Goal: Task Accomplishment & Management: Manage account settings

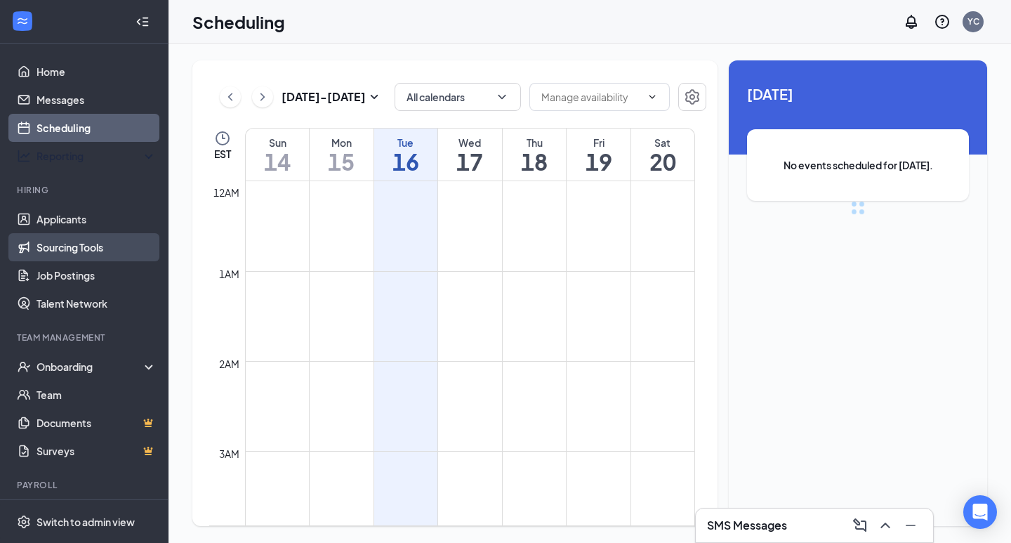
scroll to position [690, 0]
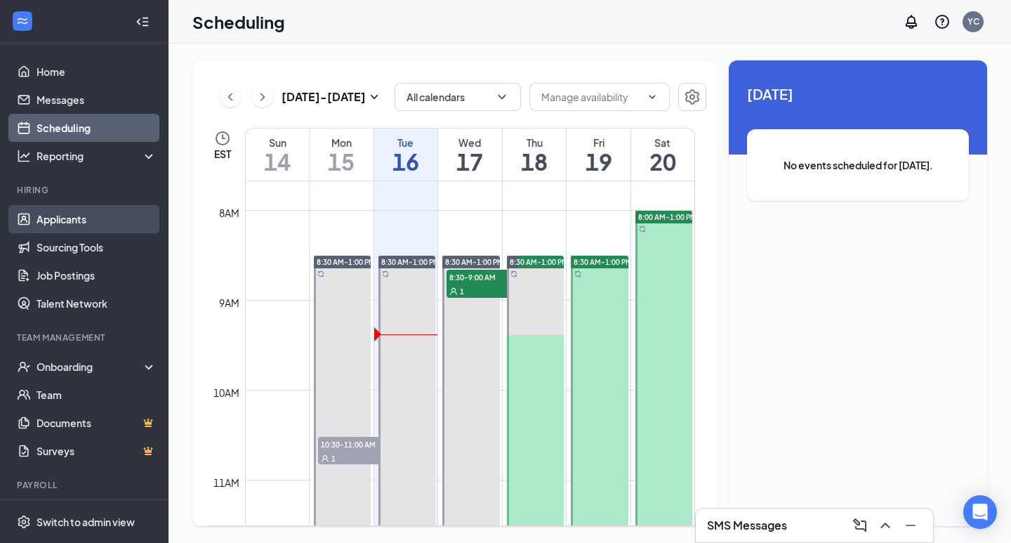
click at [69, 220] on link "Applicants" at bounding box center [96, 219] width 120 height 28
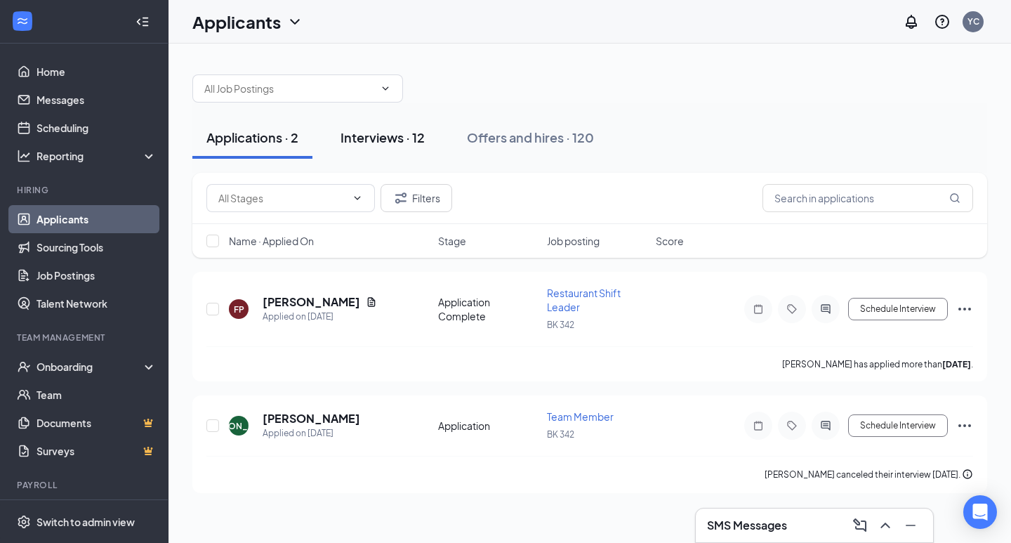
click at [365, 142] on div "Interviews · 12" at bounding box center [382, 137] width 84 height 18
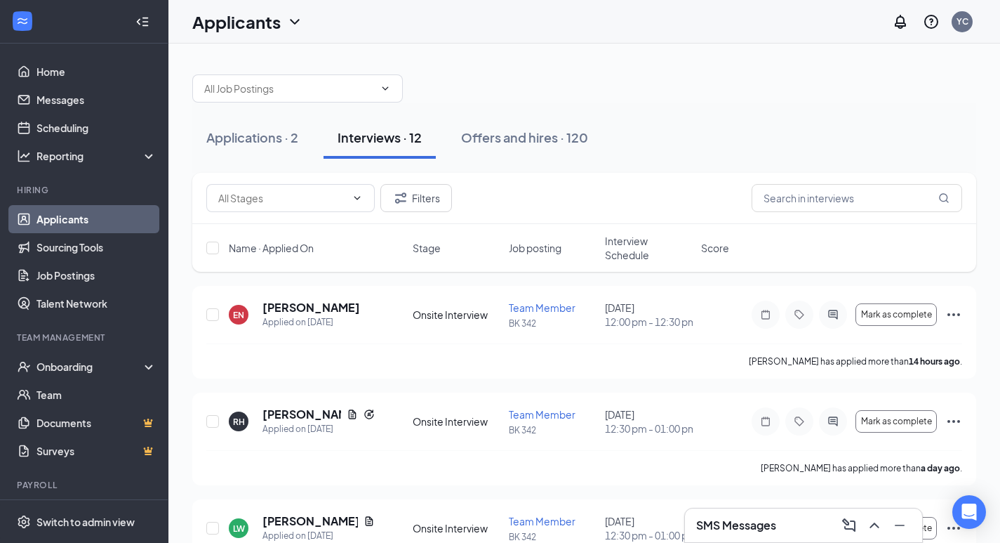
click at [577, 185] on div "Filters" at bounding box center [584, 198] width 756 height 28
click at [514, 143] on div "Offers and hires · 120" at bounding box center [524, 137] width 127 height 18
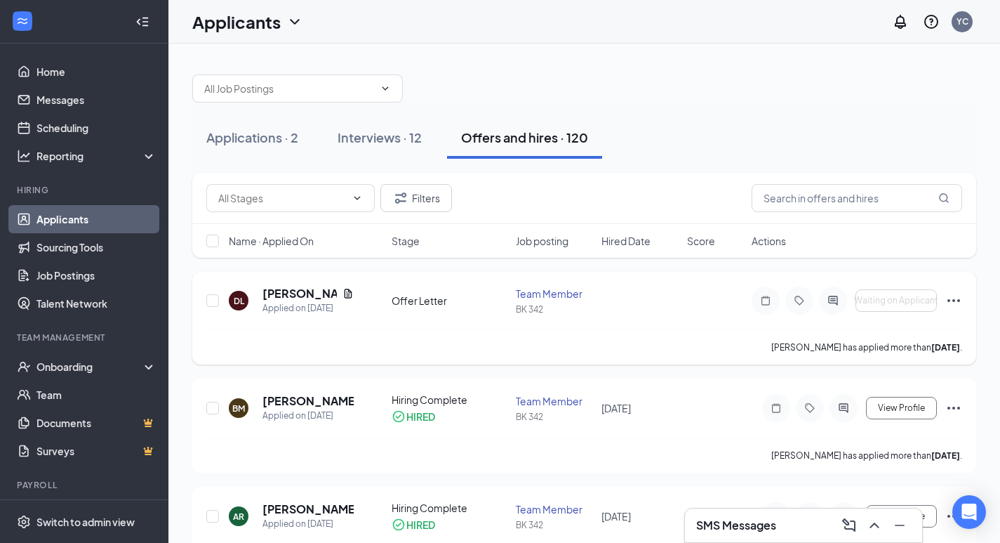
click at [414, 299] on div "Offer Letter" at bounding box center [450, 300] width 116 height 14
click at [345, 295] on icon "Document" at bounding box center [348, 293] width 11 height 11
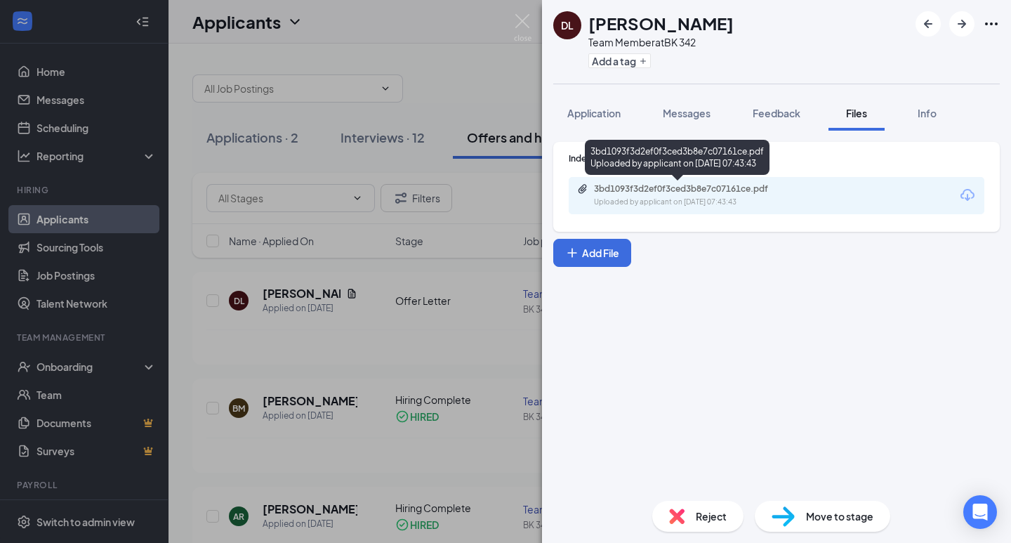
click at [645, 192] on div "3bd1093f3d2ef0f3ced3b8e7c07161ce.pdf" at bounding box center [692, 188] width 197 height 11
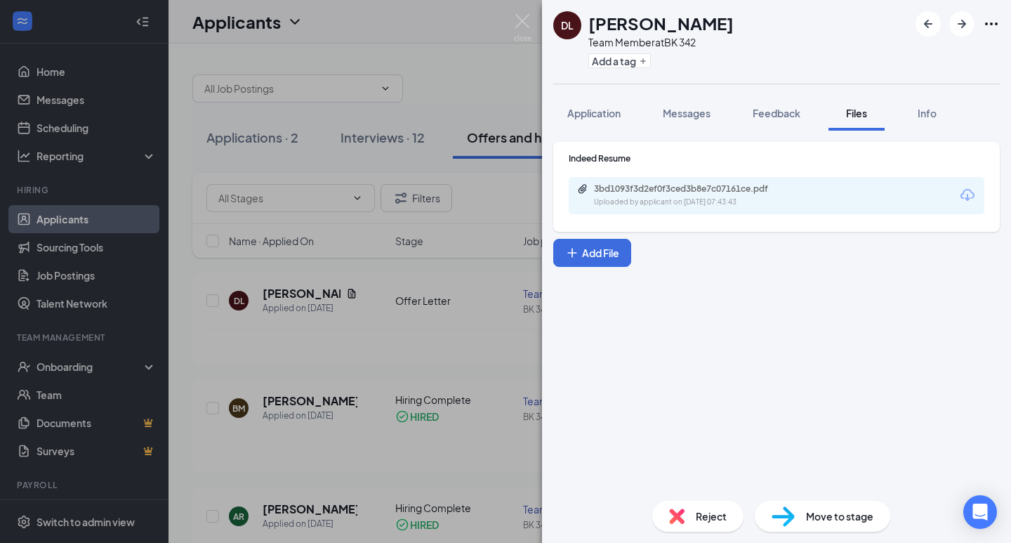
click at [534, 15] on div "[PERSON_NAME] Livdur Team Member at BK 342 Add a tag Application Messages Feedb…" at bounding box center [505, 271] width 1011 height 543
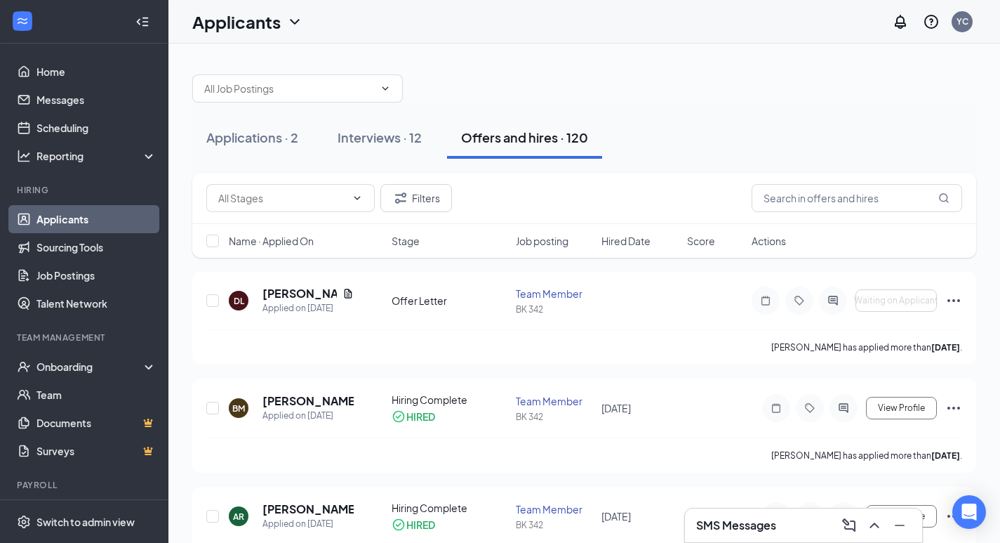
click at [523, 20] on div "Applicants YC" at bounding box center [584, 22] width 832 height 44
click at [515, 18] on div "Applicants YC" at bounding box center [584, 22] width 832 height 44
click at [65, 64] on link "Home" at bounding box center [96, 72] width 120 height 28
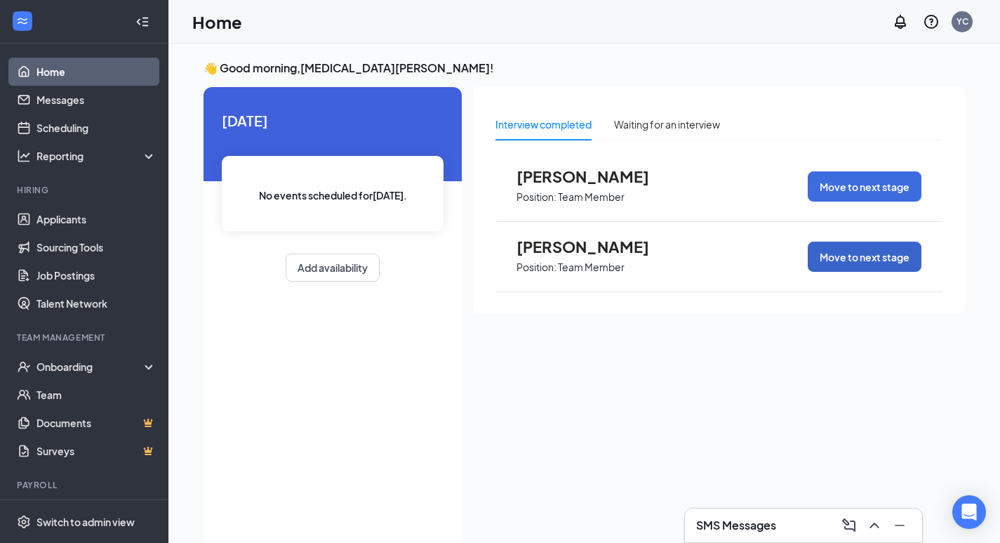
click at [872, 262] on button "Move to next stage" at bounding box center [865, 256] width 114 height 30
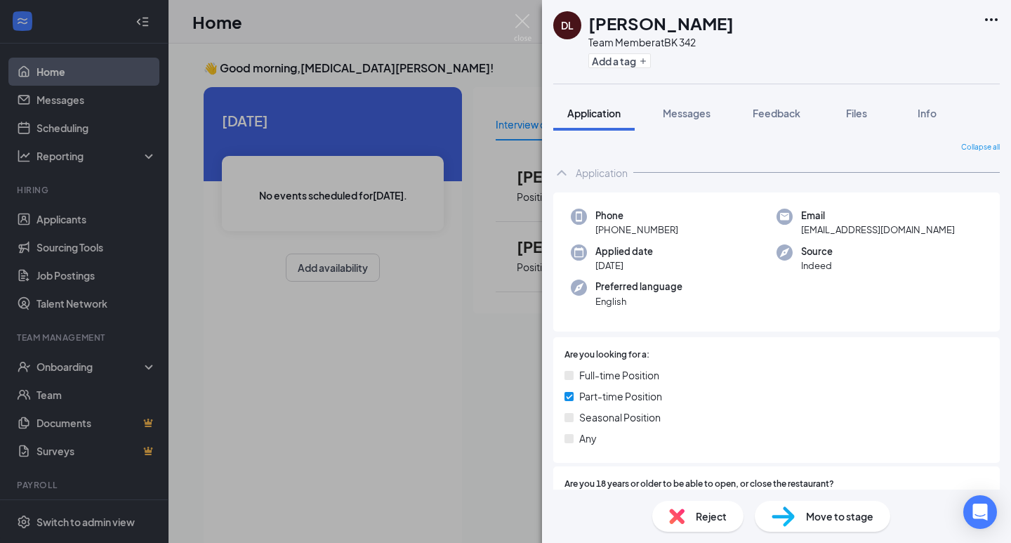
click at [854, 517] on span "Move to stage" at bounding box center [839, 515] width 67 height 15
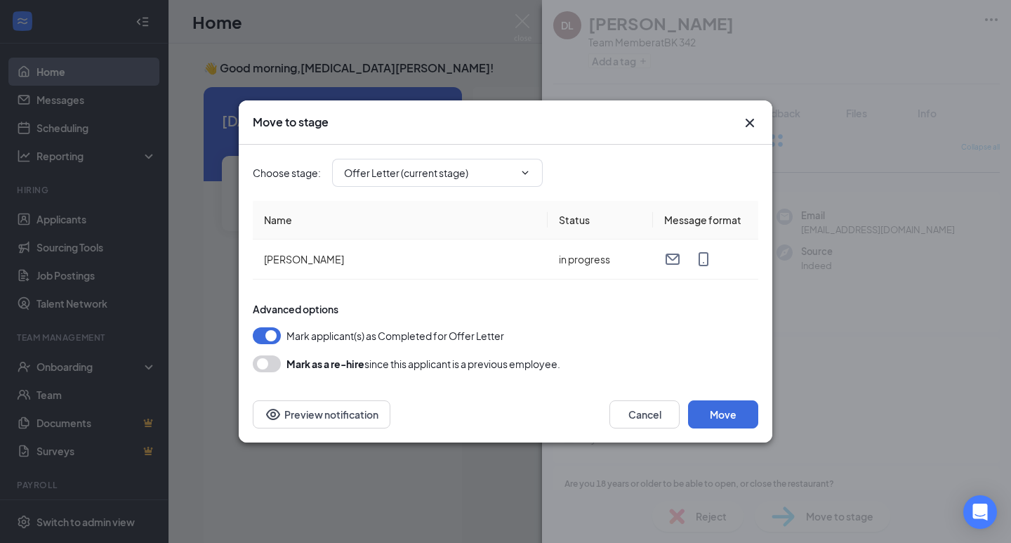
type input "Hiring Complete (final stage)"
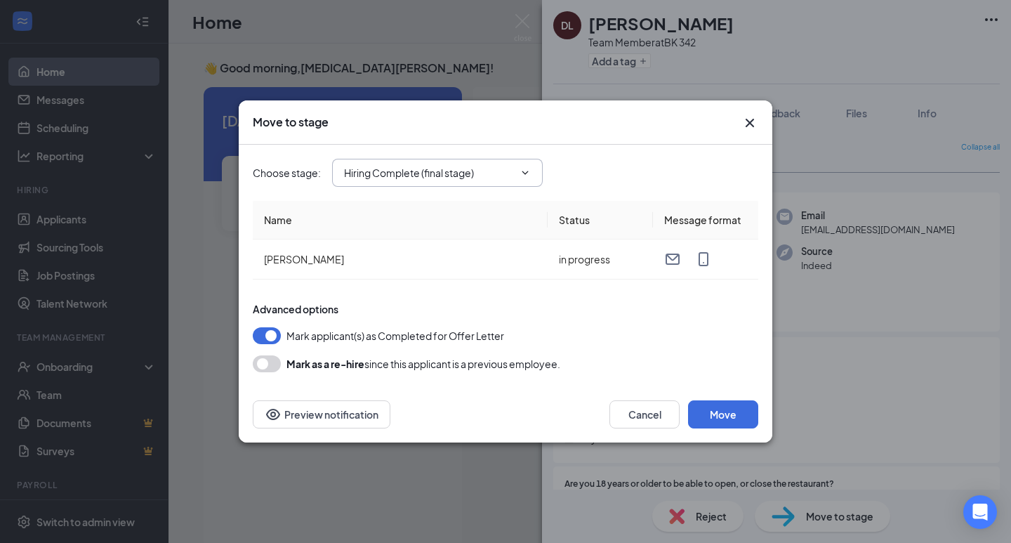
click at [451, 172] on input "Hiring Complete (final stage)" at bounding box center [429, 172] width 170 height 15
click at [594, 168] on div "Choose stage : Hiring Complete (final stage) Application Onsite Interview Offer…" at bounding box center [505, 173] width 505 height 28
click at [514, 167] on input "Hiring Complete (final stage)" at bounding box center [429, 172] width 170 height 15
click at [481, 273] on div "Offer Letter (current stage)" at bounding box center [449, 264] width 211 height 32
click at [691, 343] on div "Mark applicant(s) as Completed for Offer Letter" at bounding box center [505, 335] width 505 height 17
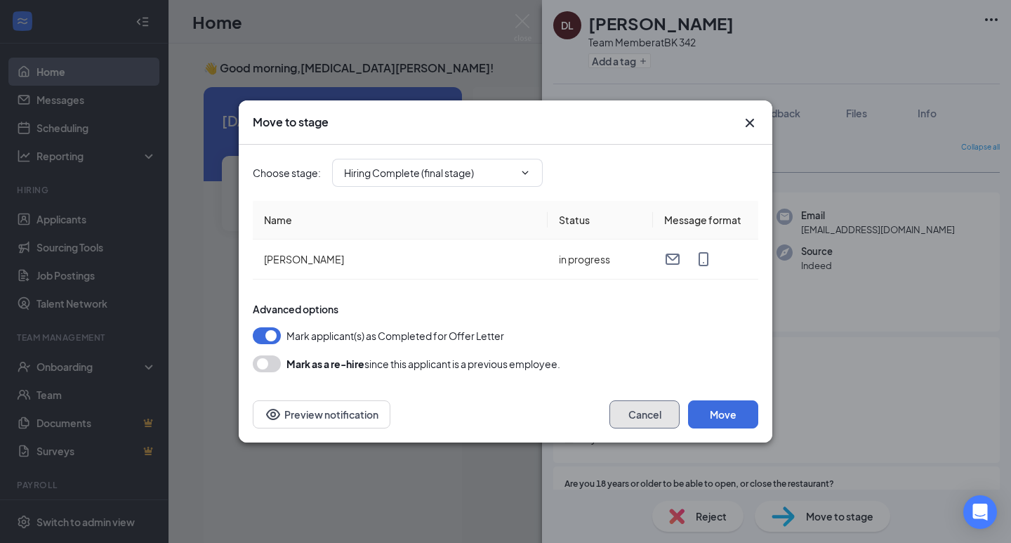
click at [639, 405] on button "Cancel" at bounding box center [644, 414] width 70 height 28
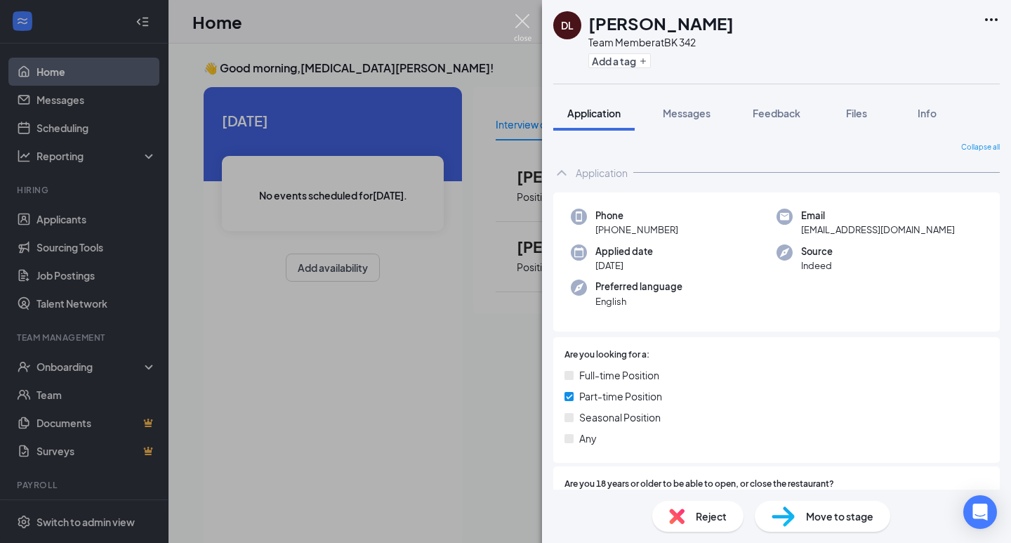
click at [531, 18] on img at bounding box center [523, 27] width 18 height 27
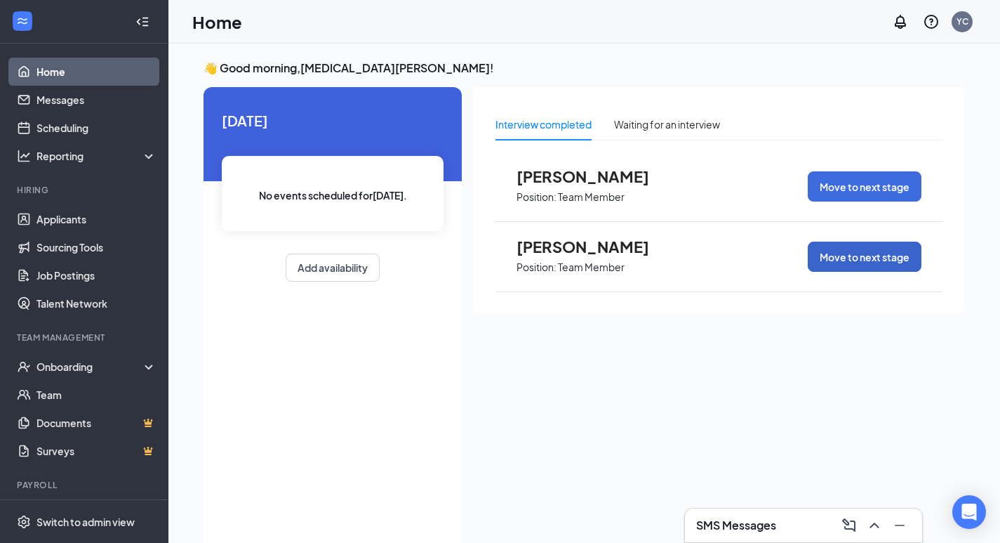
click at [892, 257] on button "Move to next stage" at bounding box center [865, 256] width 114 height 30
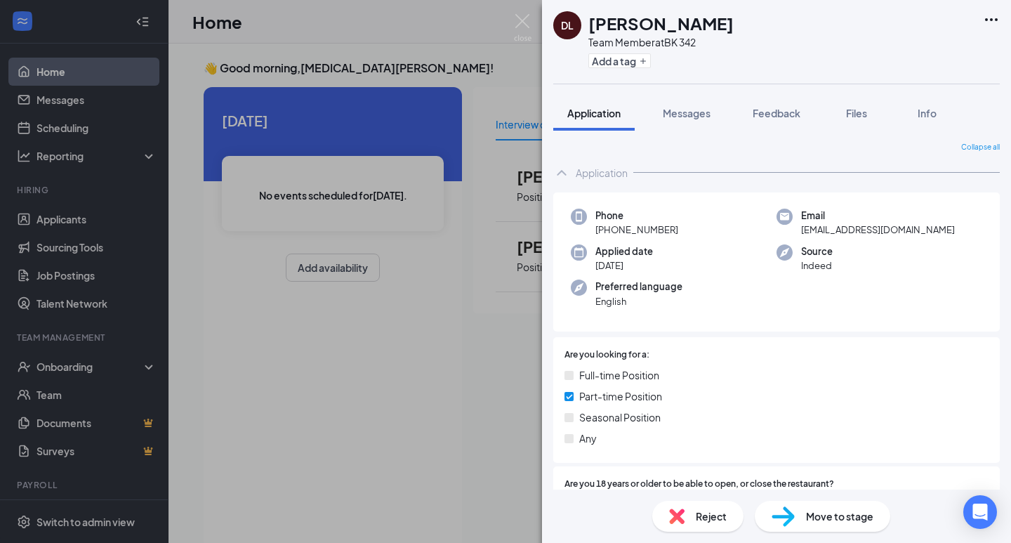
click at [838, 508] on span "Move to stage" at bounding box center [839, 515] width 67 height 15
type input "Hiring Complete (final stage)"
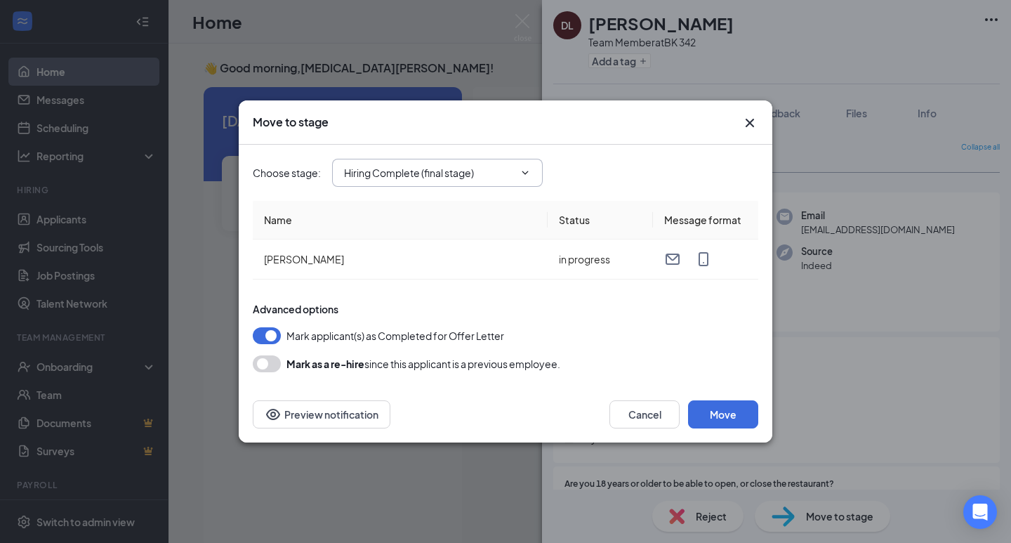
click at [516, 175] on span "Hiring Complete (final stage)" at bounding box center [437, 173] width 211 height 28
click at [548, 172] on div "Choose stage : Hiring Complete (final stage)" at bounding box center [505, 173] width 505 height 28
click at [528, 166] on span "Hiring Complete (final stage)" at bounding box center [437, 173] width 211 height 28
click at [480, 165] on input "Hiring Complete (final stage)" at bounding box center [429, 172] width 170 height 15
click at [628, 414] on button "Cancel" at bounding box center [644, 414] width 70 height 28
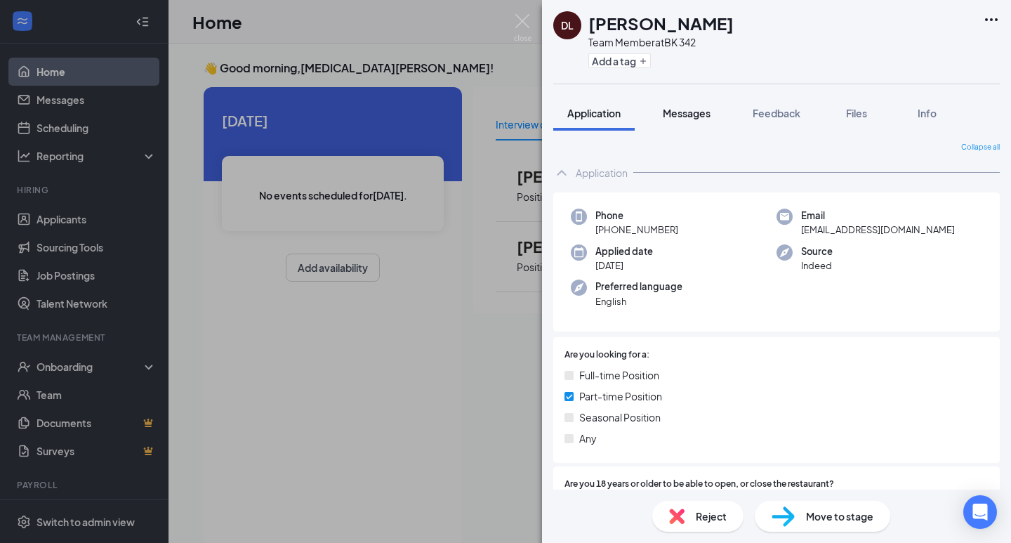
click at [677, 110] on span "Messages" at bounding box center [687, 113] width 48 height 13
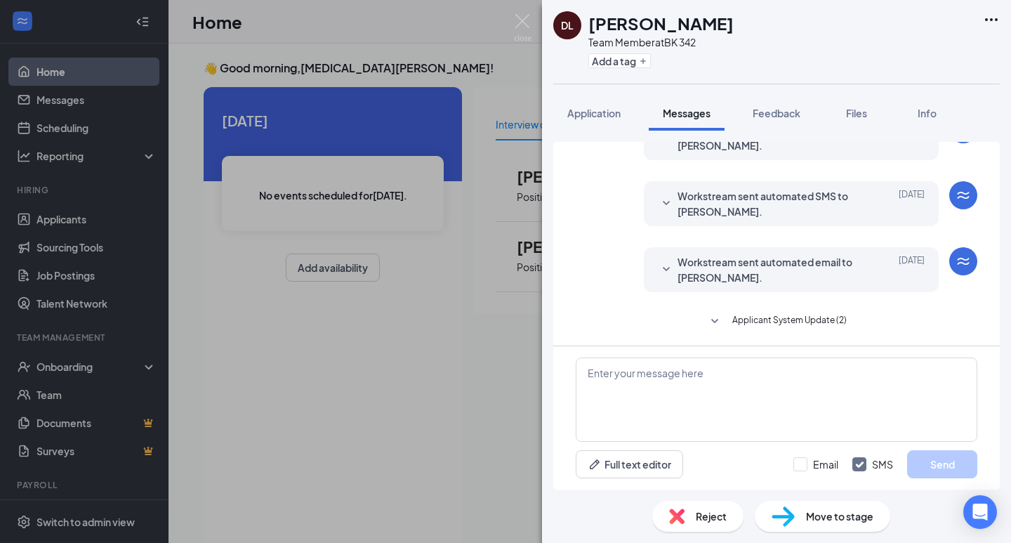
scroll to position [385, 0]
click at [856, 112] on span "Files" at bounding box center [856, 113] width 21 height 13
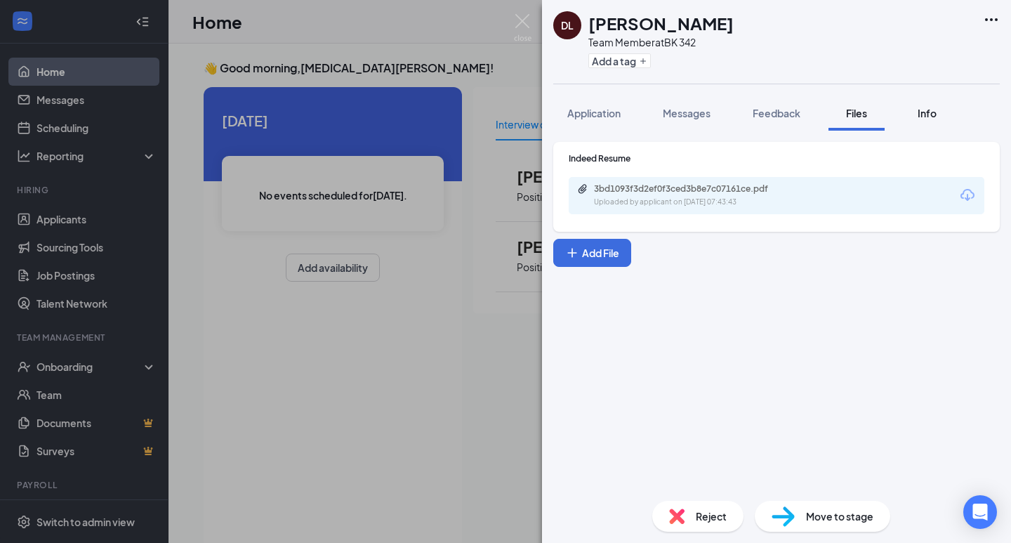
click at [923, 112] on span "Info" at bounding box center [926, 113] width 19 height 13
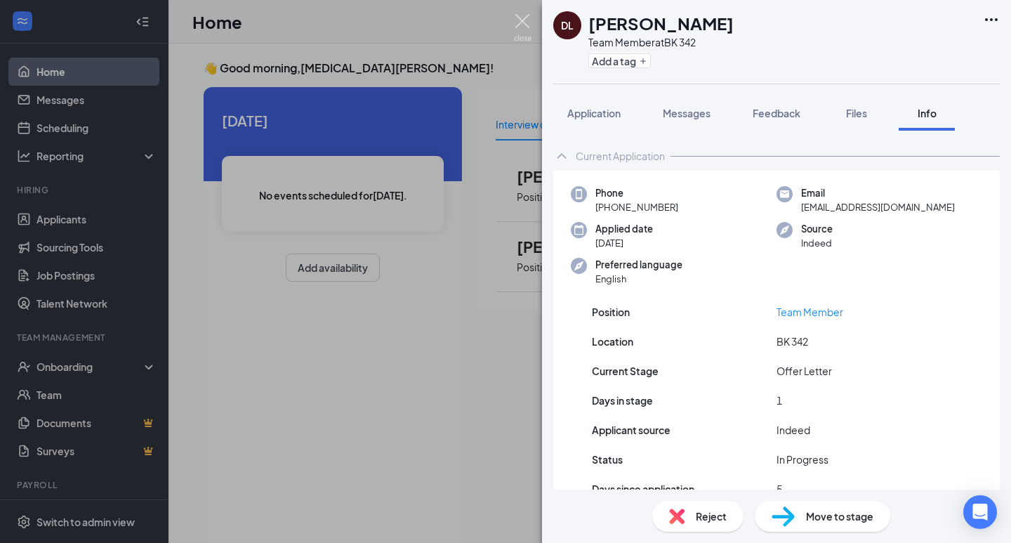
click at [519, 29] on img at bounding box center [523, 27] width 18 height 27
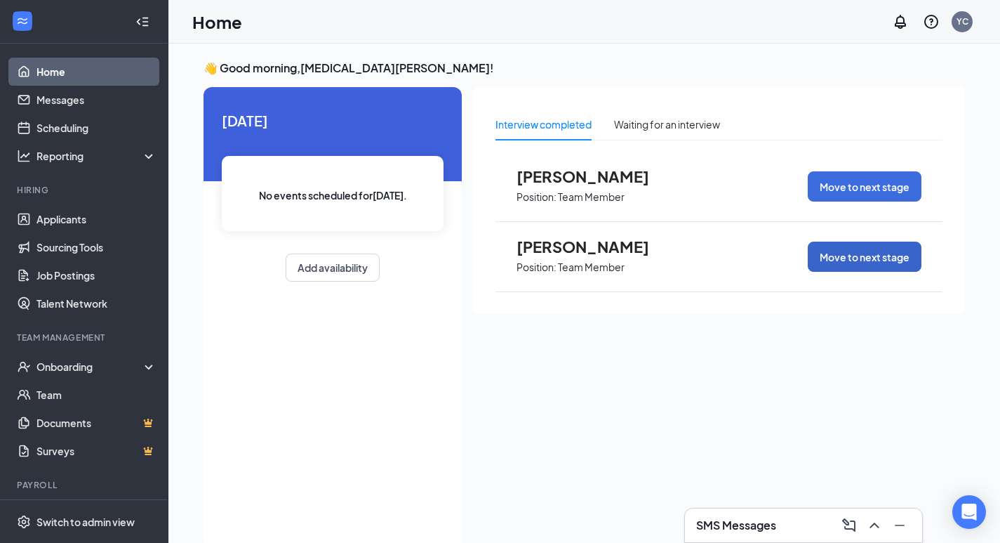
click at [846, 255] on button "Move to next stage" at bounding box center [865, 256] width 114 height 30
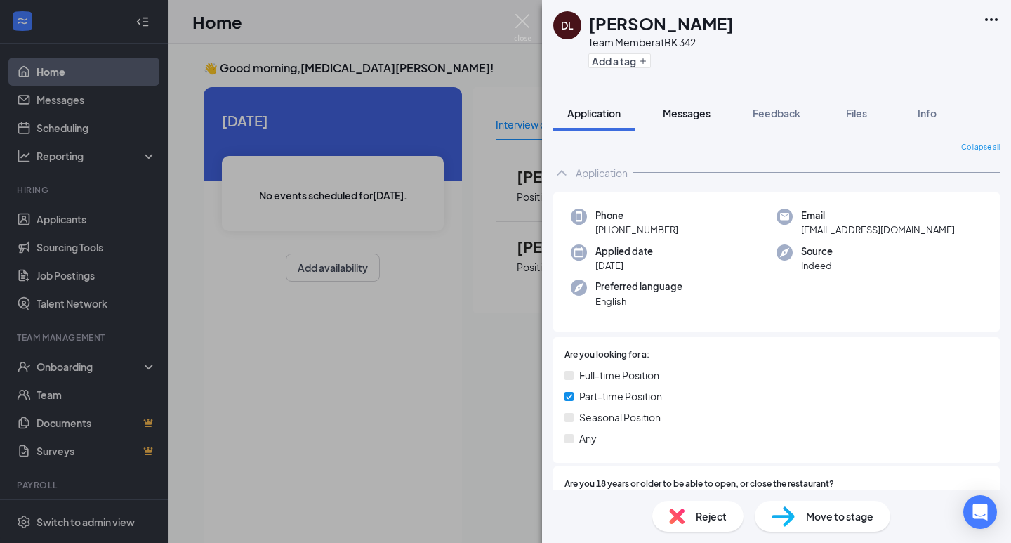
click at [675, 112] on span "Messages" at bounding box center [687, 113] width 48 height 13
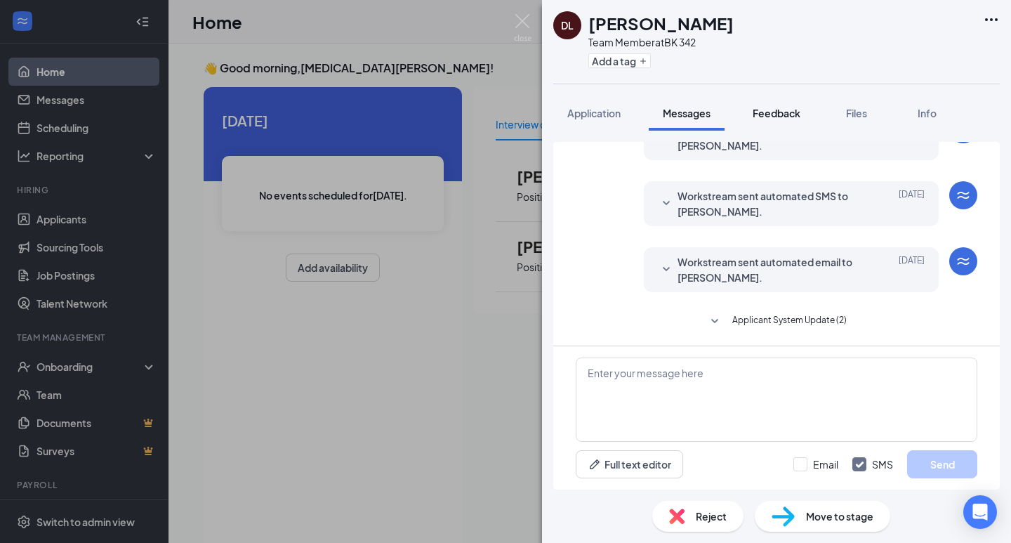
scroll to position [385, 0]
click at [510, 19] on div "[PERSON_NAME] Livdur Team Member at BK 342 Add a tag Application Messages Feedb…" at bounding box center [505, 271] width 1011 height 543
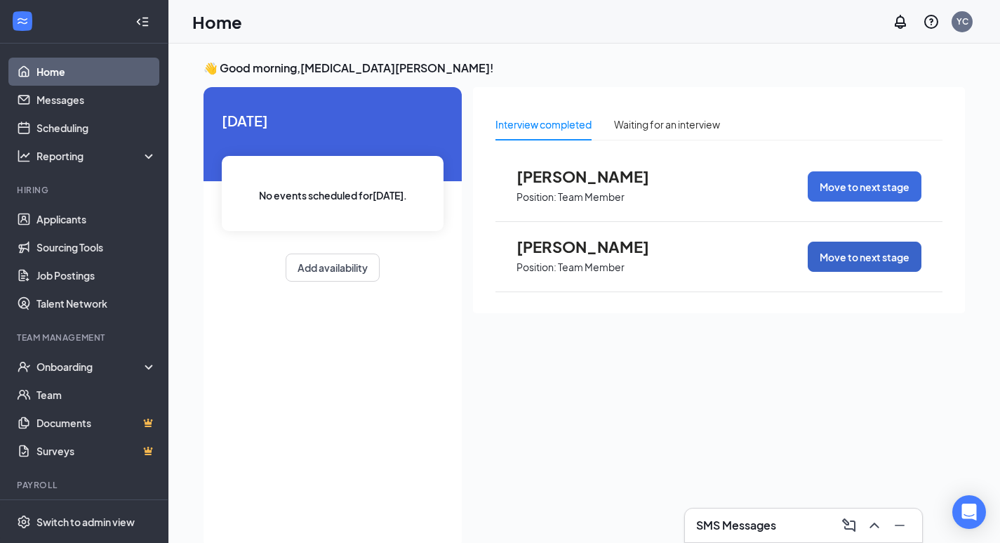
click at [851, 263] on button "Move to next stage" at bounding box center [865, 256] width 114 height 30
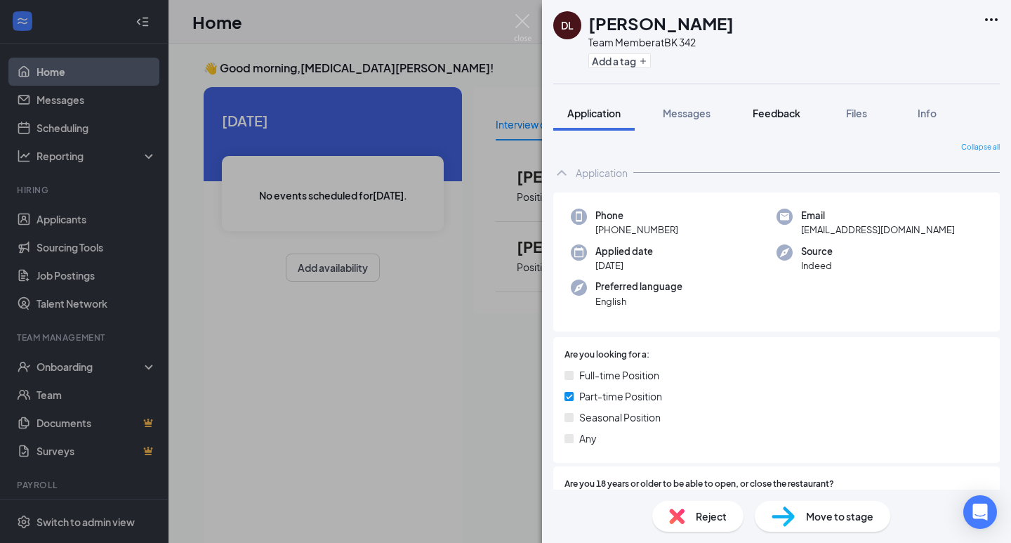
click at [797, 119] on button "Feedback" at bounding box center [776, 112] width 76 height 35
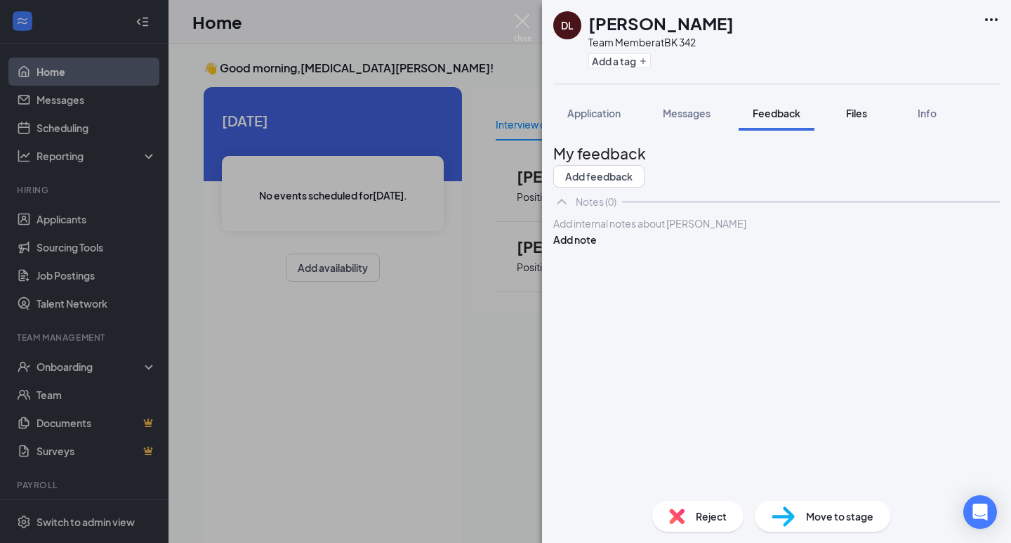
click at [842, 116] on button "Files" at bounding box center [856, 112] width 56 height 35
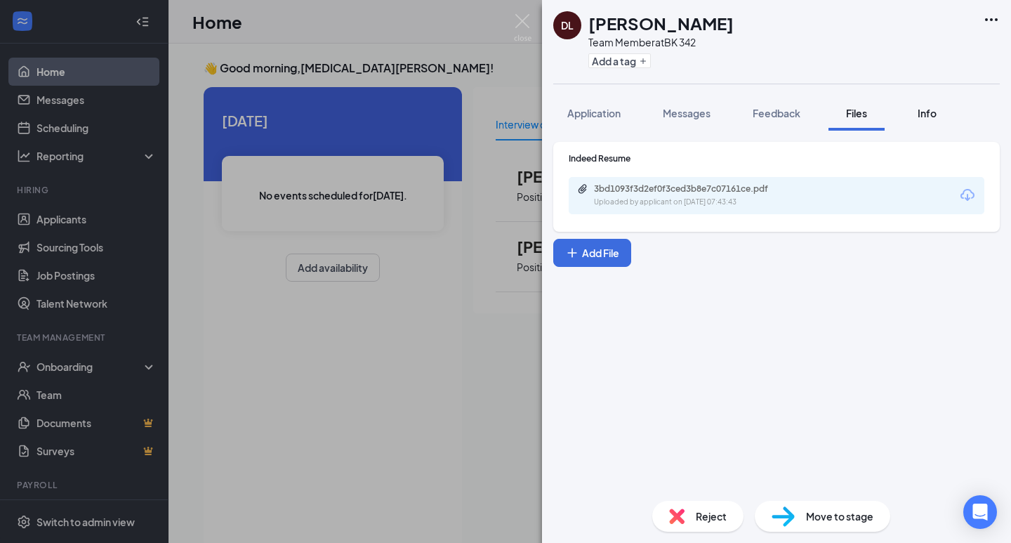
click at [917, 119] on div "Info" at bounding box center [926, 113] width 28 height 14
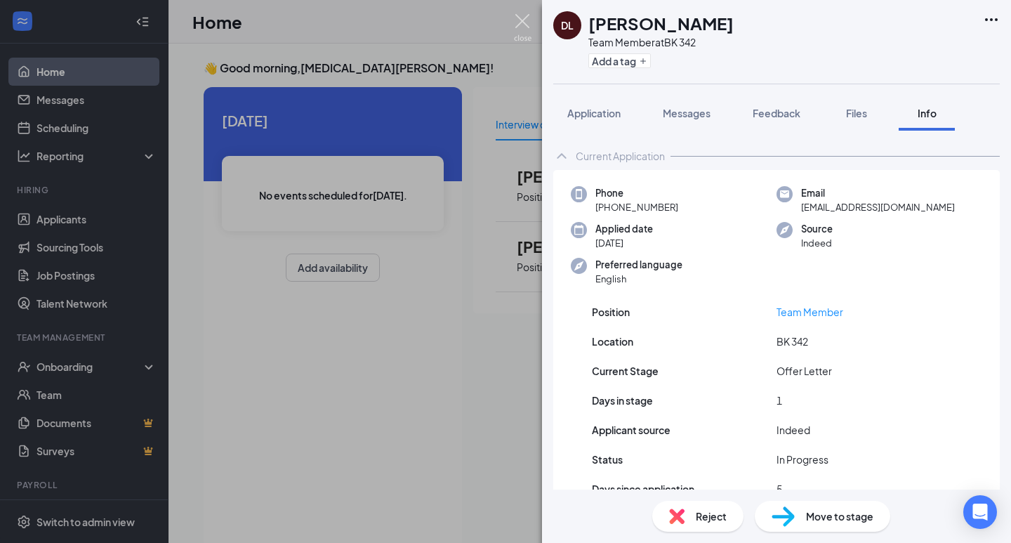
click at [521, 24] on img at bounding box center [523, 27] width 18 height 27
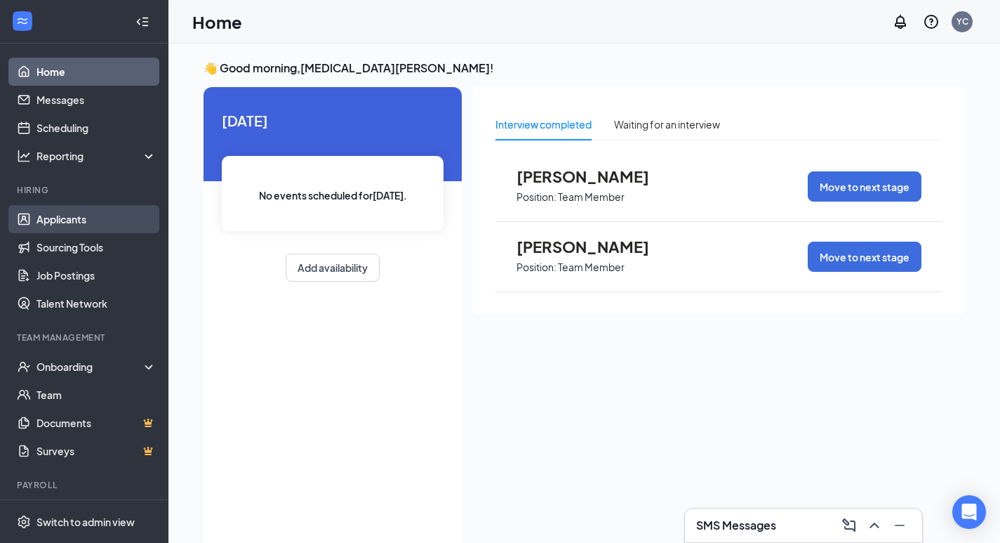
click at [67, 218] on link "Applicants" at bounding box center [96, 219] width 120 height 28
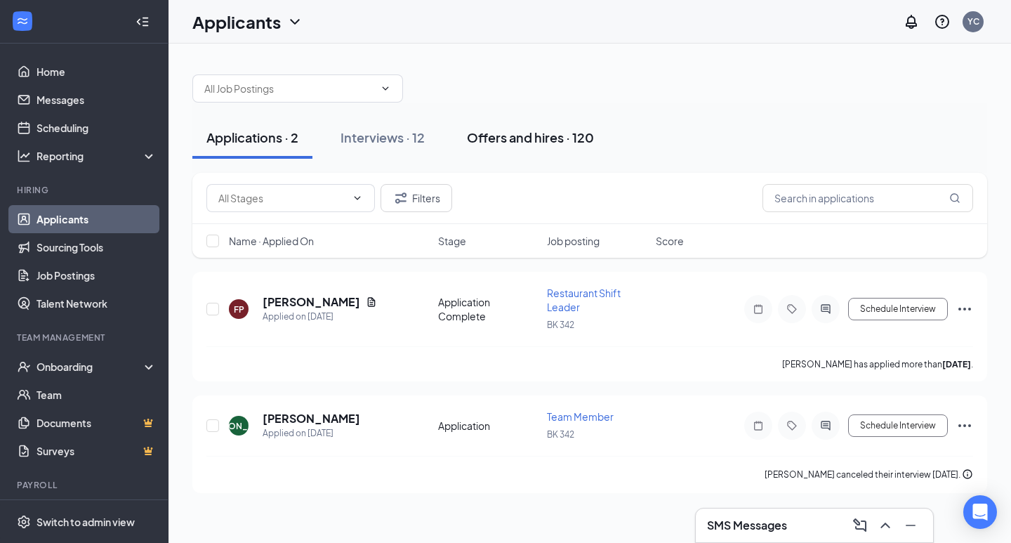
click at [501, 146] on button "Offers and hires · 120" at bounding box center [530, 138] width 155 height 42
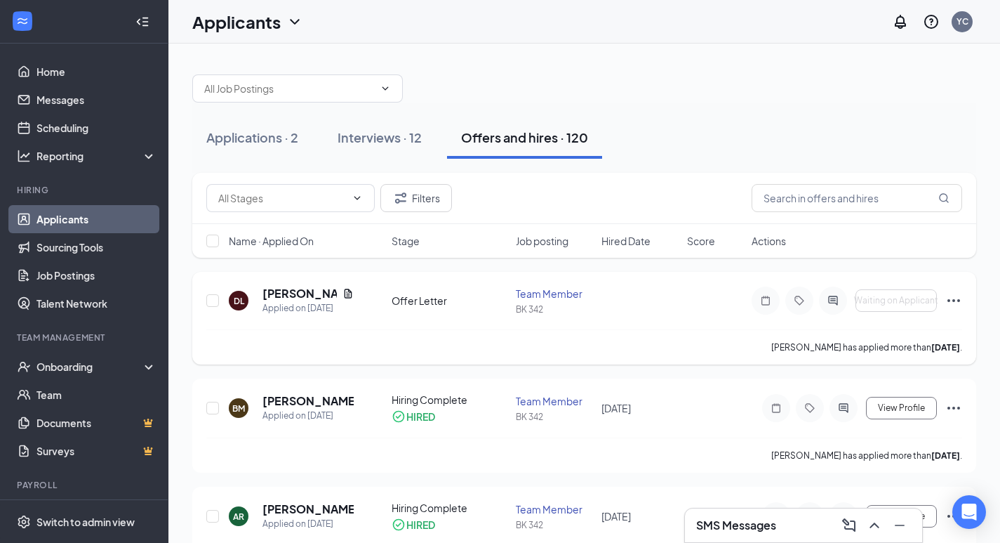
click at [950, 302] on icon "Ellipses" at bounding box center [953, 300] width 17 height 17
click at [797, 270] on div "Filters Name · Applied On Stage Job posting Hired Date Score Actions" at bounding box center [584, 222] width 784 height 99
click at [948, 305] on icon "Ellipses" at bounding box center [953, 300] width 17 height 17
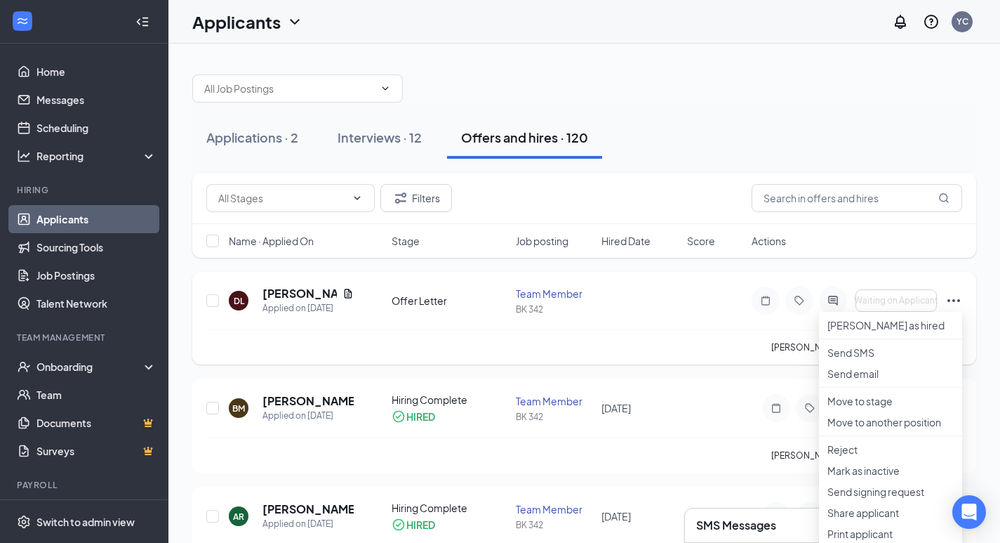
click at [610, 312] on div "[PERSON_NAME] Livdur Applied on [DATE] Offer Letter Team Member BK 342 Waiting …" at bounding box center [584, 308] width 756 height 44
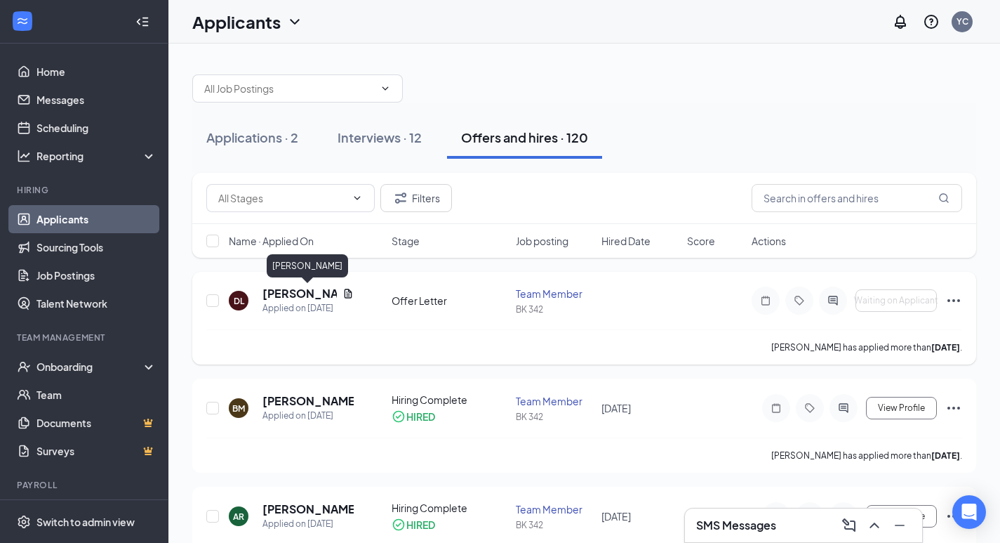
click at [288, 297] on h5 "[PERSON_NAME]" at bounding box center [299, 293] width 74 height 15
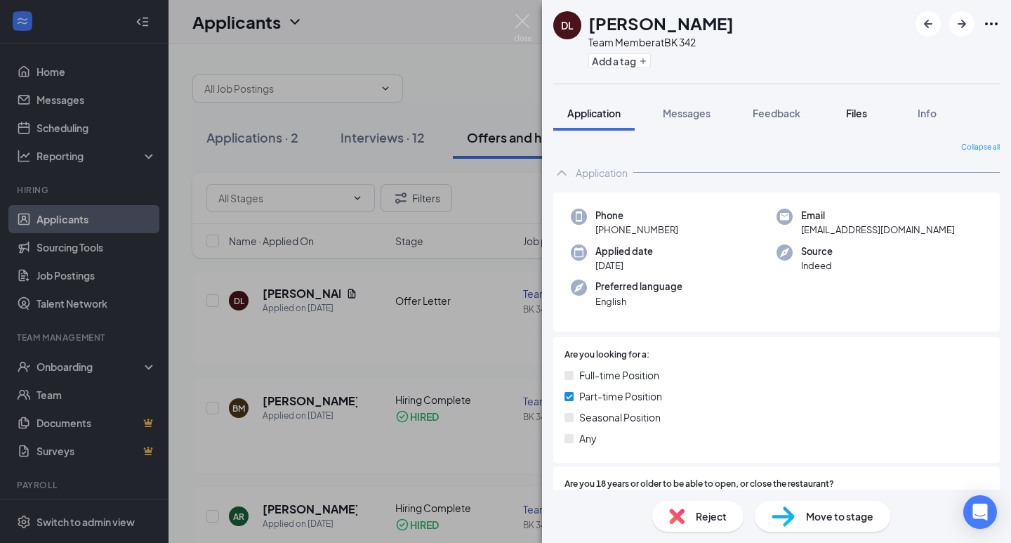
click at [857, 102] on button "Files" at bounding box center [856, 112] width 56 height 35
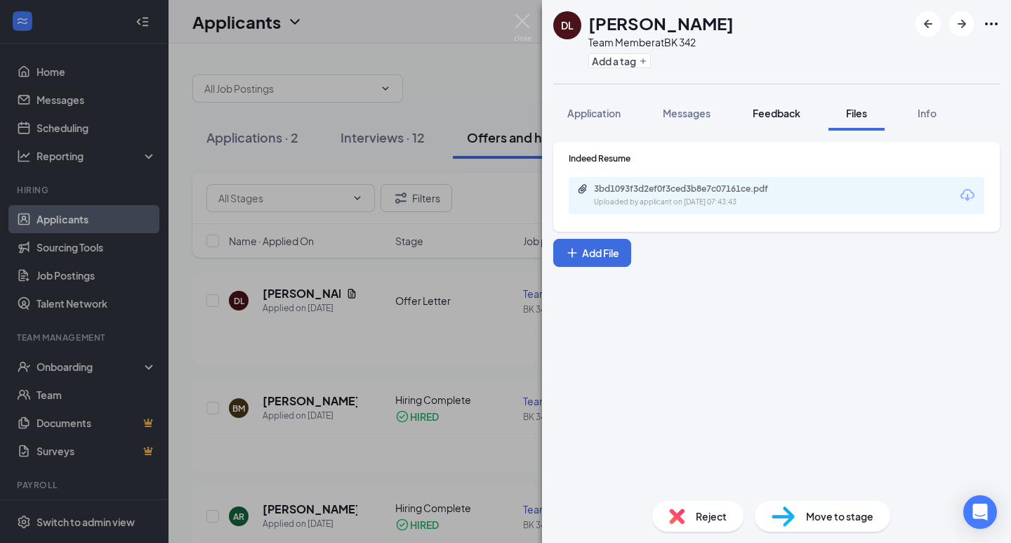
click at [777, 105] on button "Feedback" at bounding box center [776, 112] width 76 height 35
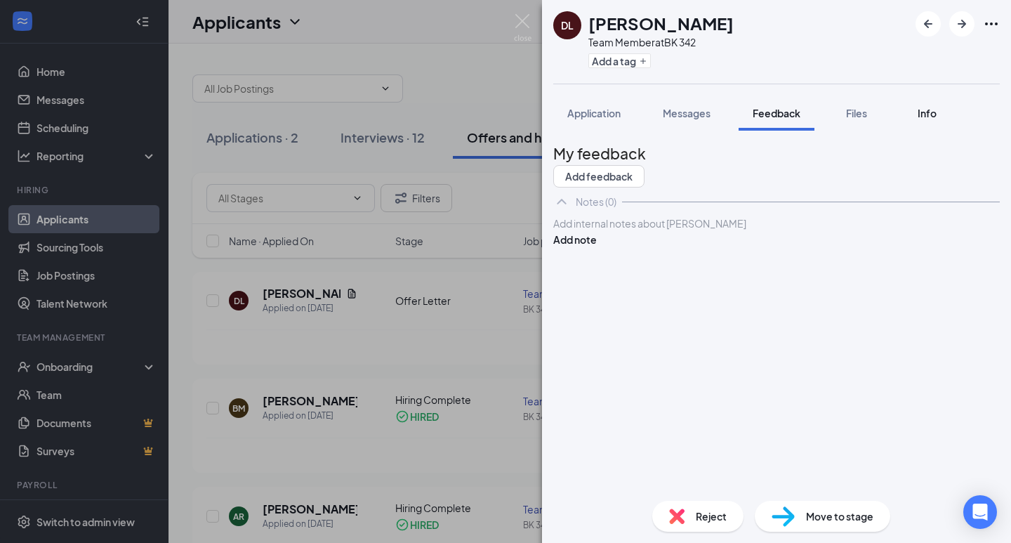
click at [914, 103] on button "Info" at bounding box center [926, 112] width 56 height 35
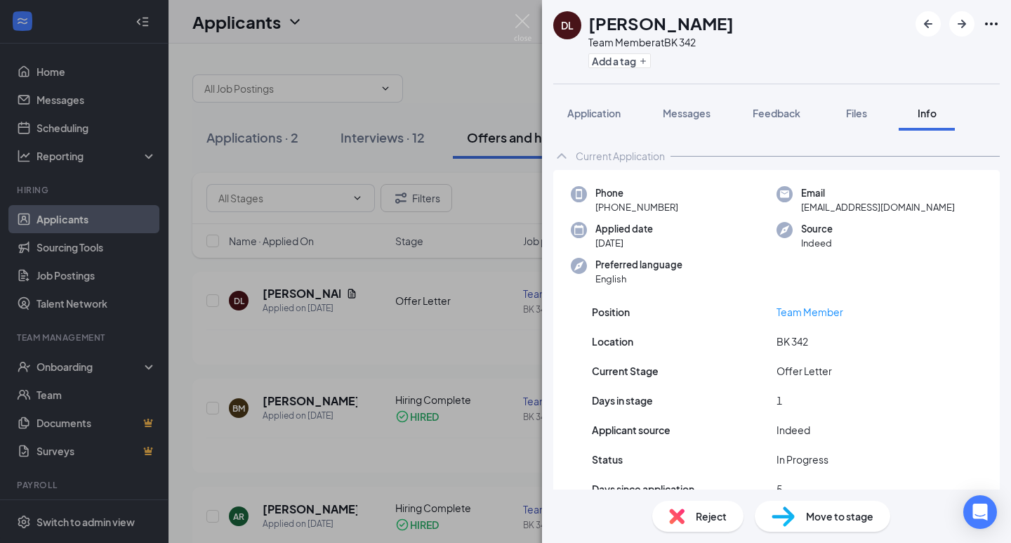
scroll to position [38, 0]
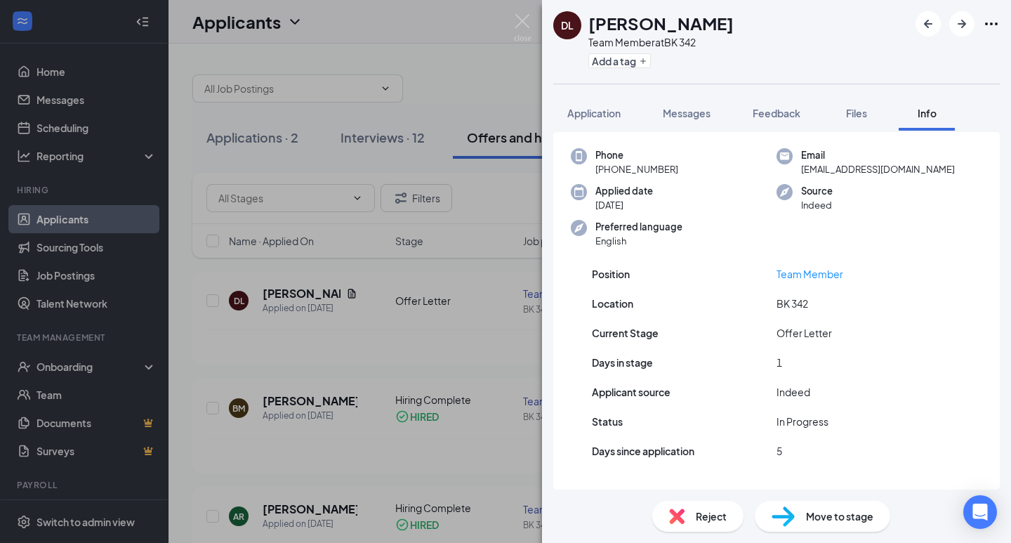
click at [705, 510] on span "Reject" at bounding box center [711, 515] width 31 height 15
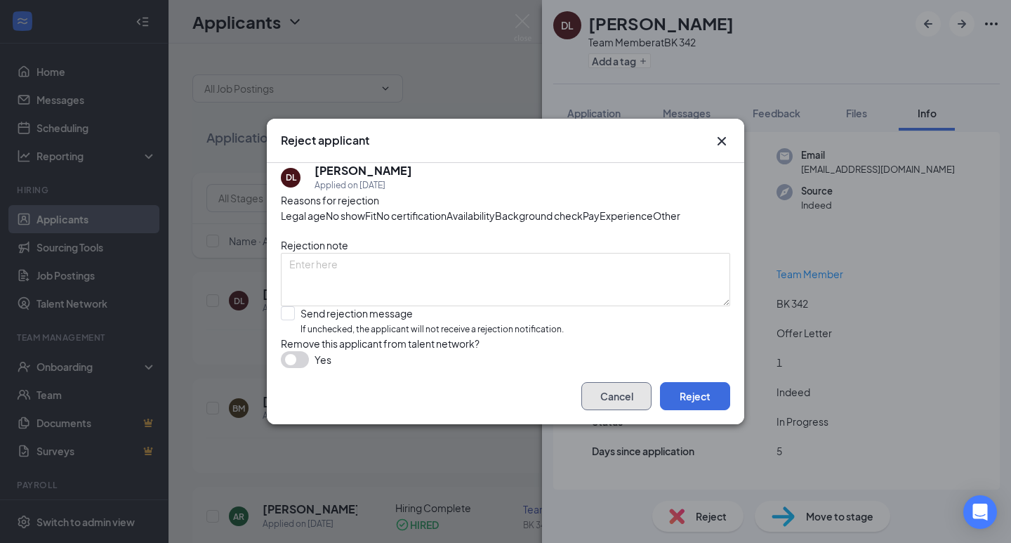
click at [603, 410] on button "Cancel" at bounding box center [616, 396] width 70 height 28
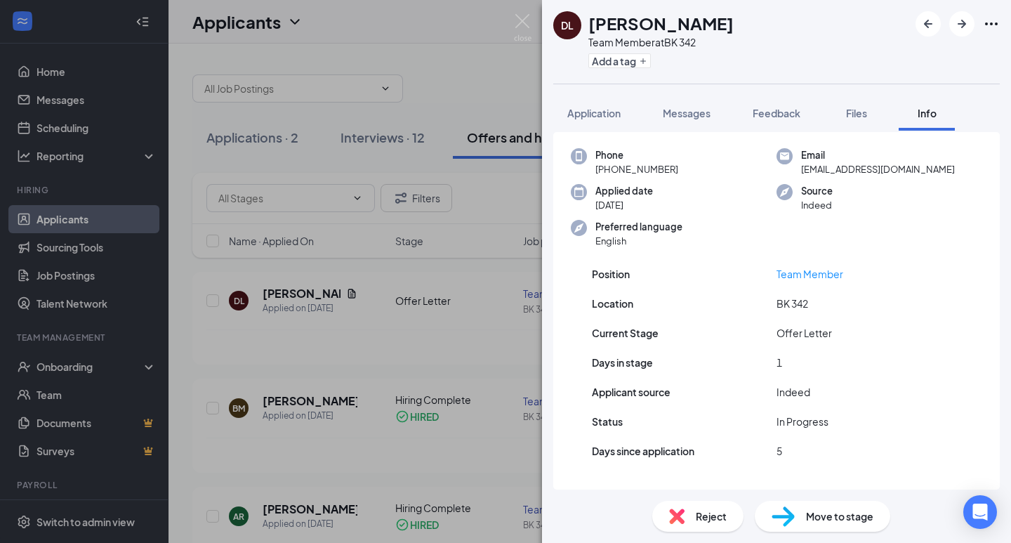
click at [804, 525] on div "Move to stage" at bounding box center [821, 515] width 135 height 31
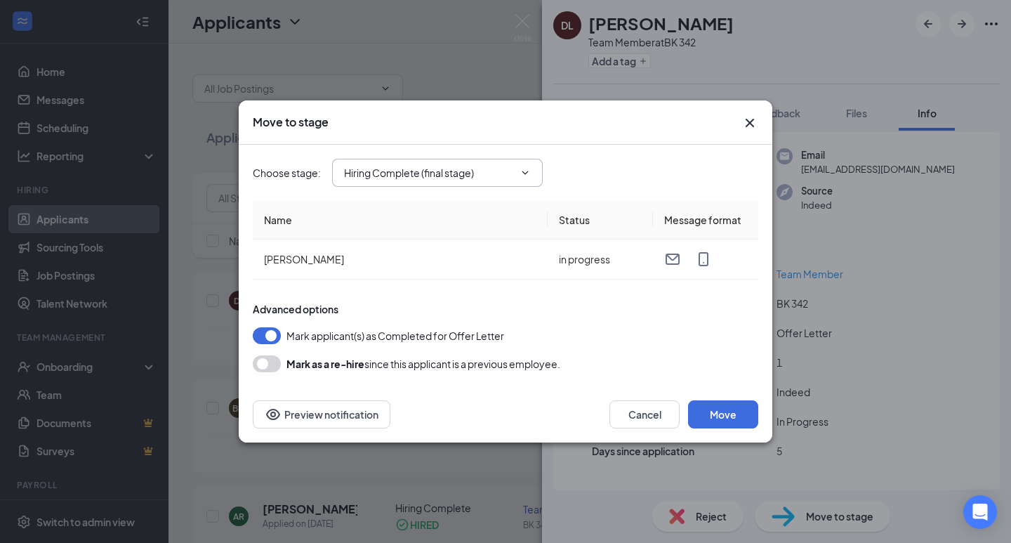
click at [413, 180] on span "Hiring Complete (final stage)" at bounding box center [437, 173] width 211 height 28
click at [512, 172] on input "Hiring Complete (final stage)" at bounding box center [429, 172] width 170 height 15
click at [419, 230] on div "Onsite Interview" at bounding box center [392, 231] width 75 height 15
type input "Onsite Interview"
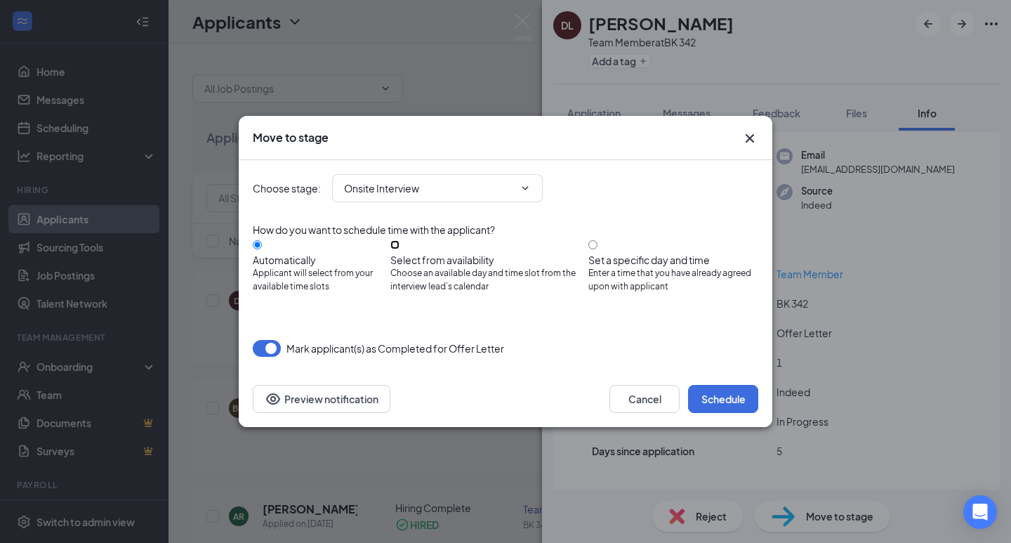
click at [399, 243] on input "Select from availability Choose an available day and time slot from the intervi…" at bounding box center [394, 244] width 9 height 9
radio input "true"
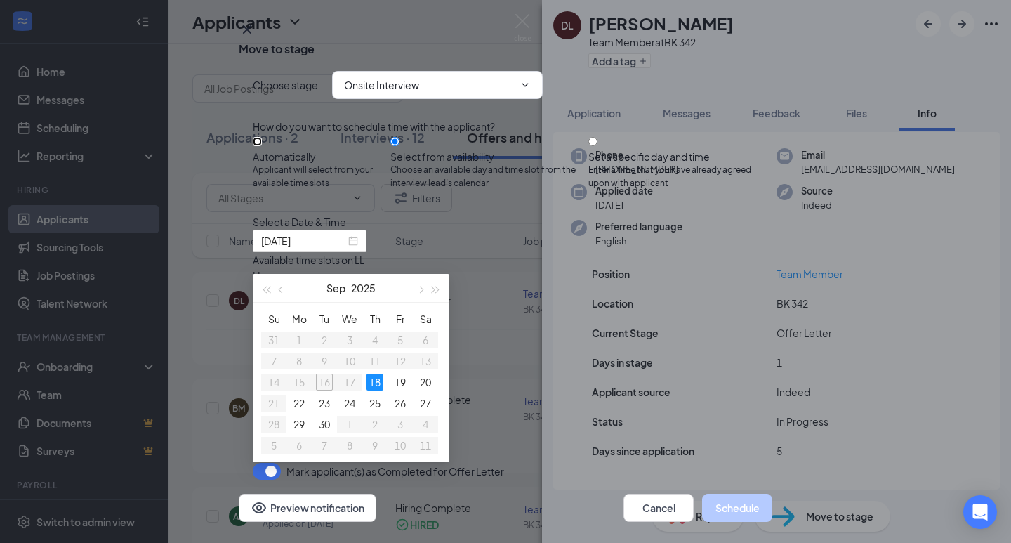
click at [261, 146] on input "Automatically Applicant will select from your available time slots" at bounding box center [257, 141] width 9 height 9
radio input "true"
radio input "false"
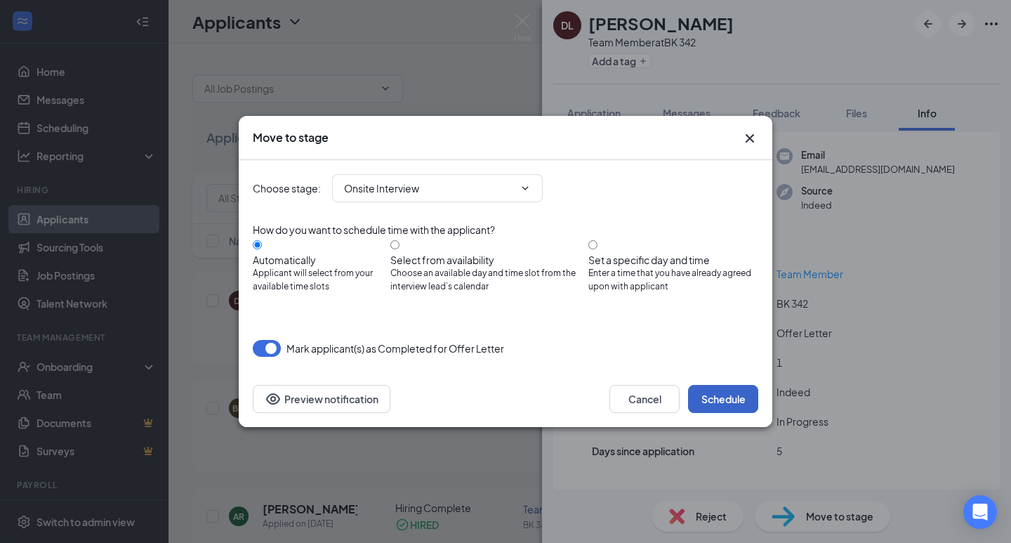
click at [730, 395] on button "Schedule" at bounding box center [723, 399] width 70 height 28
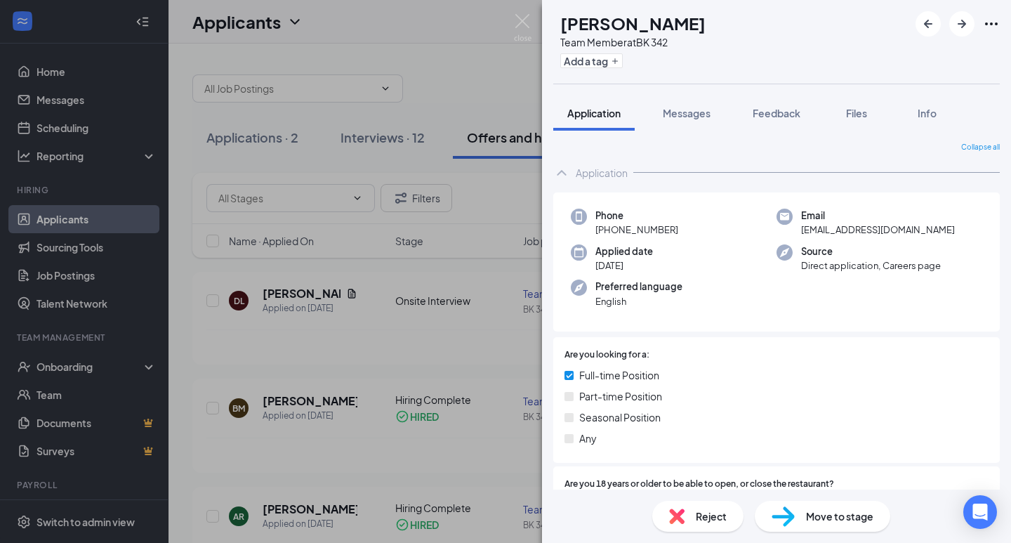
click at [844, 507] on div "Move to stage" at bounding box center [821, 515] width 135 height 31
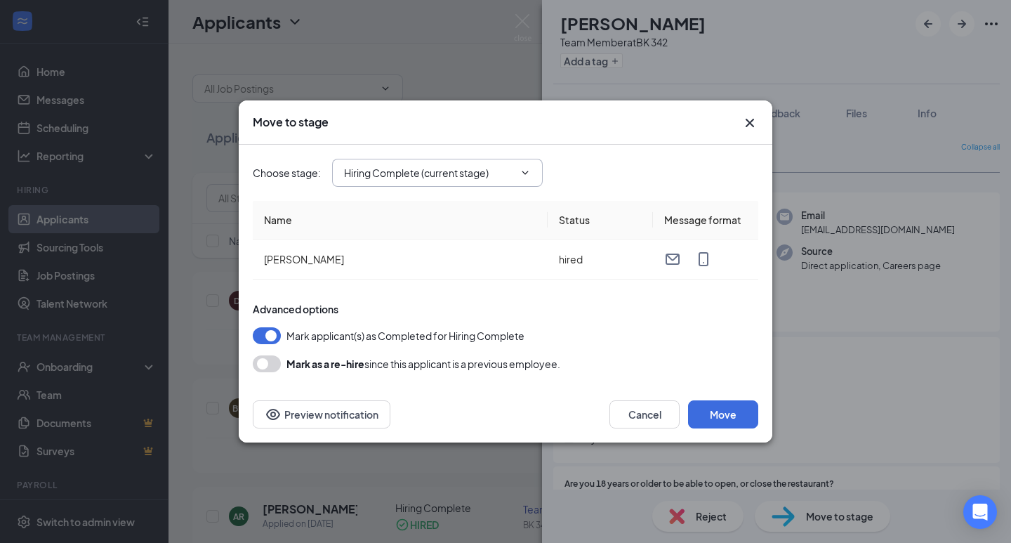
click at [441, 163] on span "Hiring Complete (current stage)" at bounding box center [437, 173] width 211 height 28
click at [500, 180] on span "Hiring Complete (current stage)" at bounding box center [437, 173] width 211 height 28
click at [747, 116] on icon "Cross" at bounding box center [749, 122] width 17 height 17
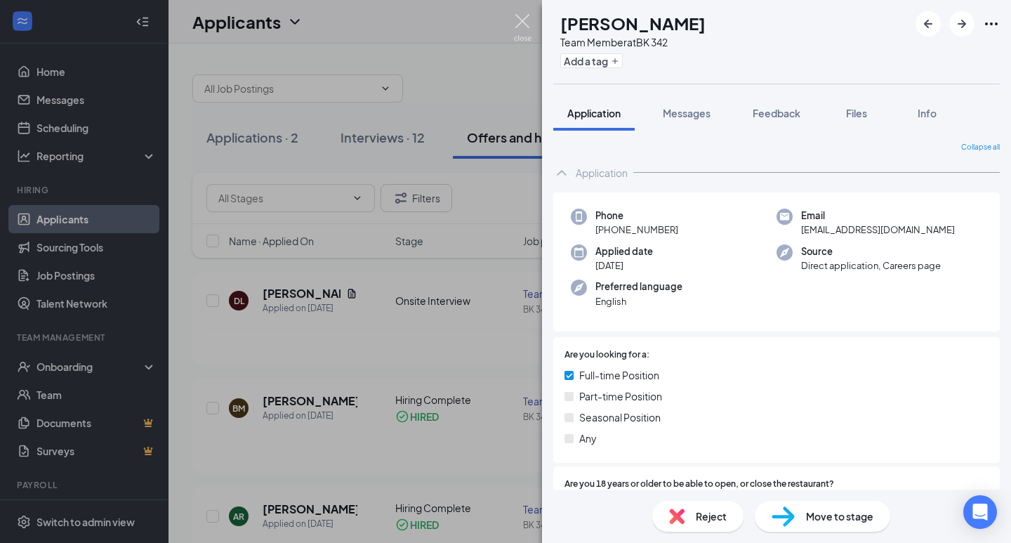
click at [527, 26] on img at bounding box center [523, 27] width 18 height 27
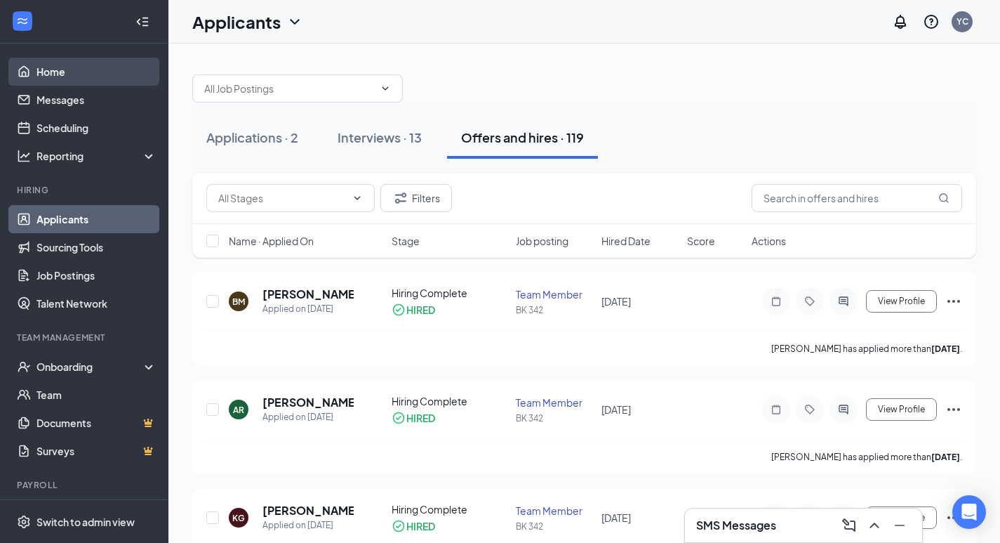
click at [70, 75] on link "Home" at bounding box center [96, 72] width 120 height 28
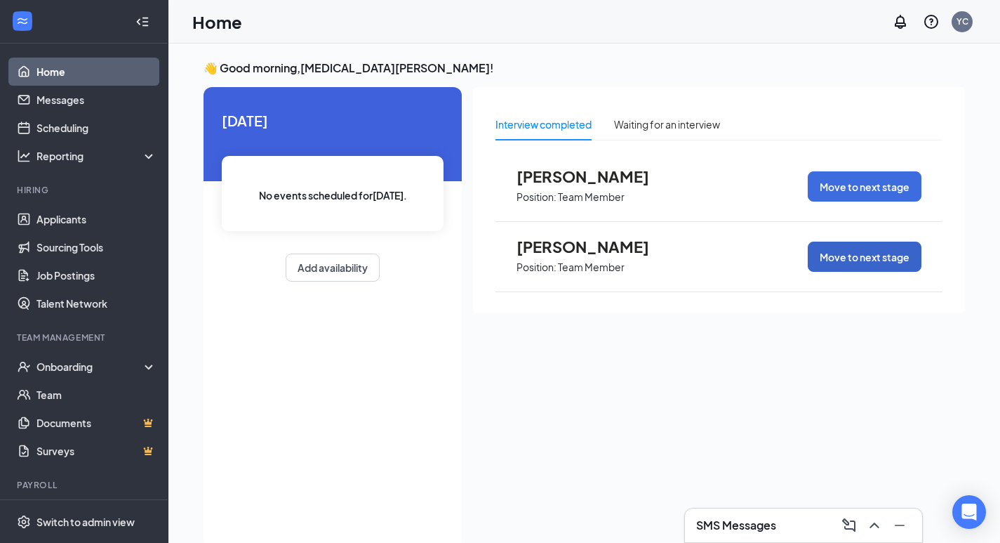
click at [849, 256] on button "Move to next stage" at bounding box center [865, 256] width 114 height 30
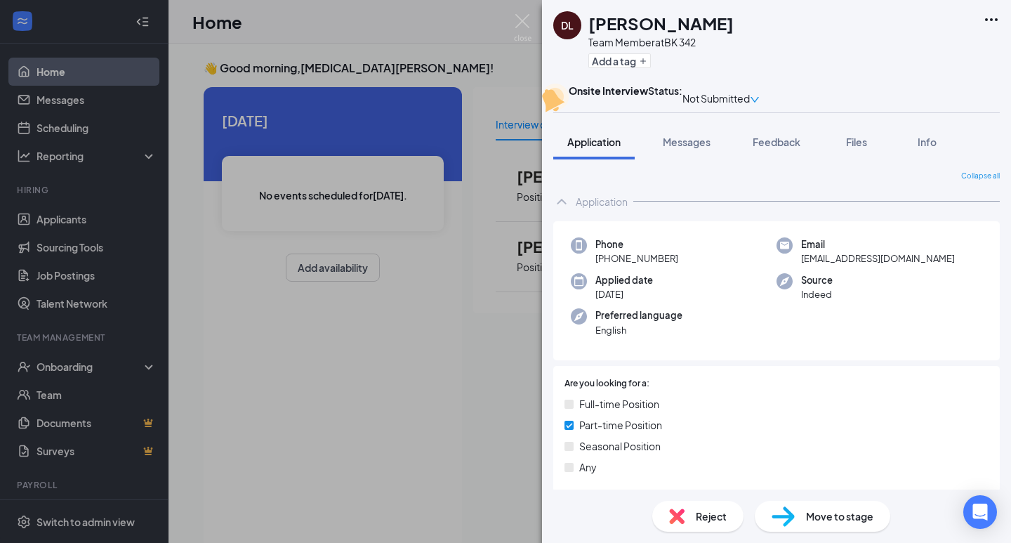
click at [750, 98] on span "Not Submitted" at bounding box center [715, 98] width 67 height 15
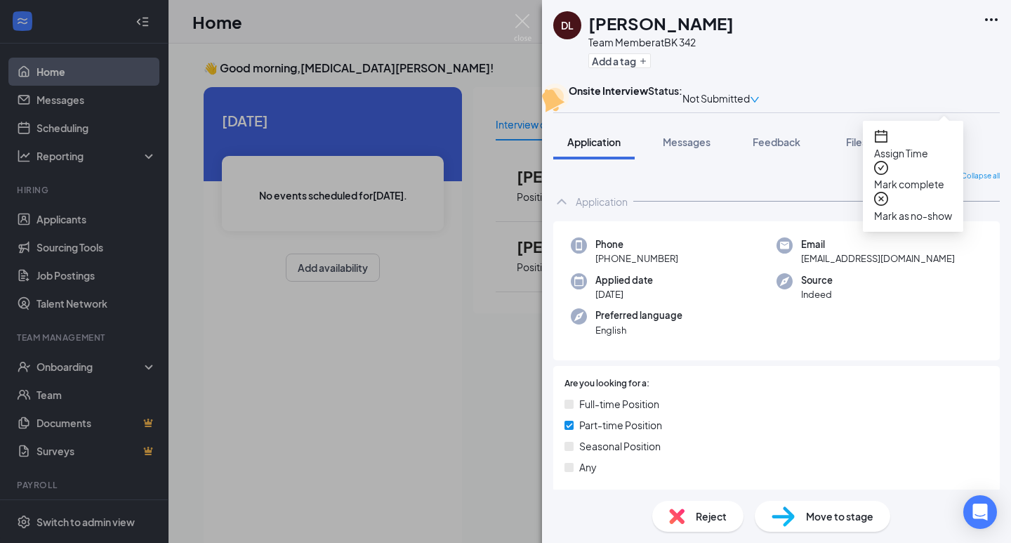
click at [909, 176] on span "Mark complete" at bounding box center [913, 183] width 78 height 15
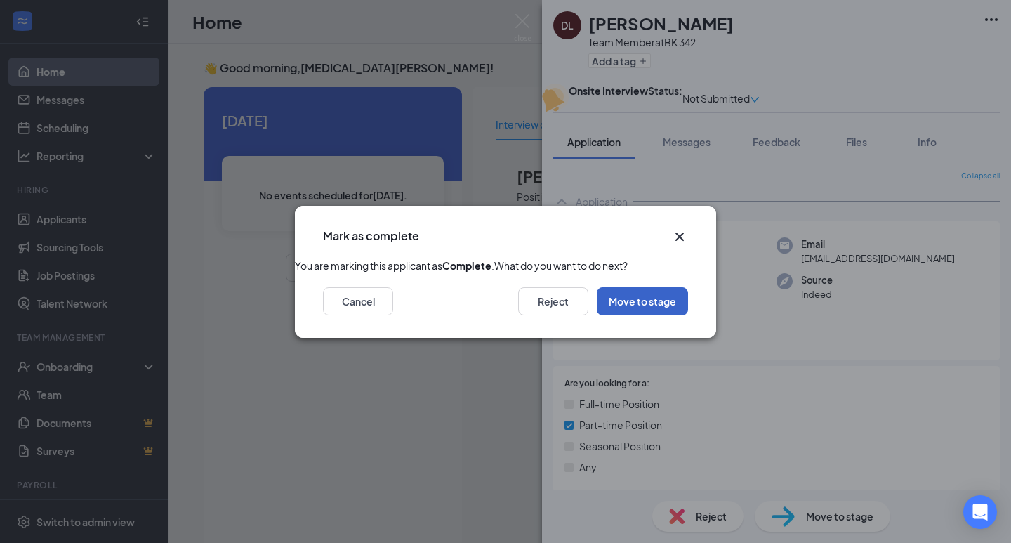
click at [622, 315] on button "Move to stage" at bounding box center [642, 301] width 91 height 28
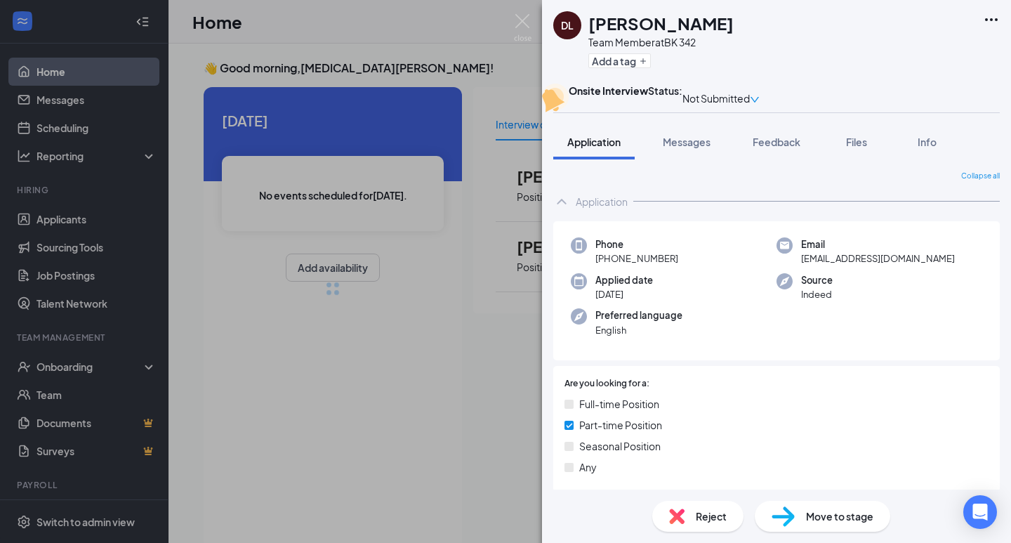
type input "Offer Letter (next stage)"
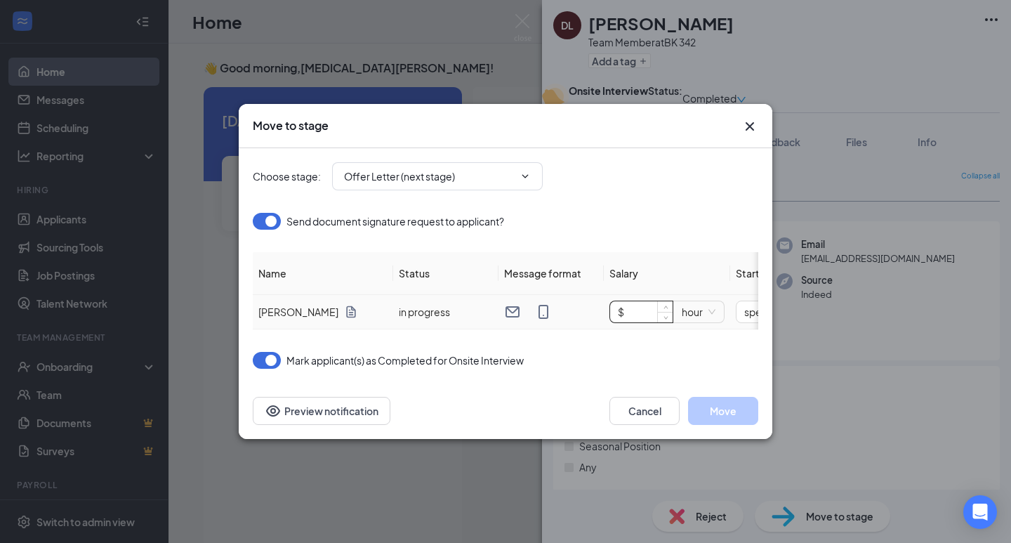
click at [632, 301] on input "$" at bounding box center [641, 311] width 62 height 21
type input "$ 14"
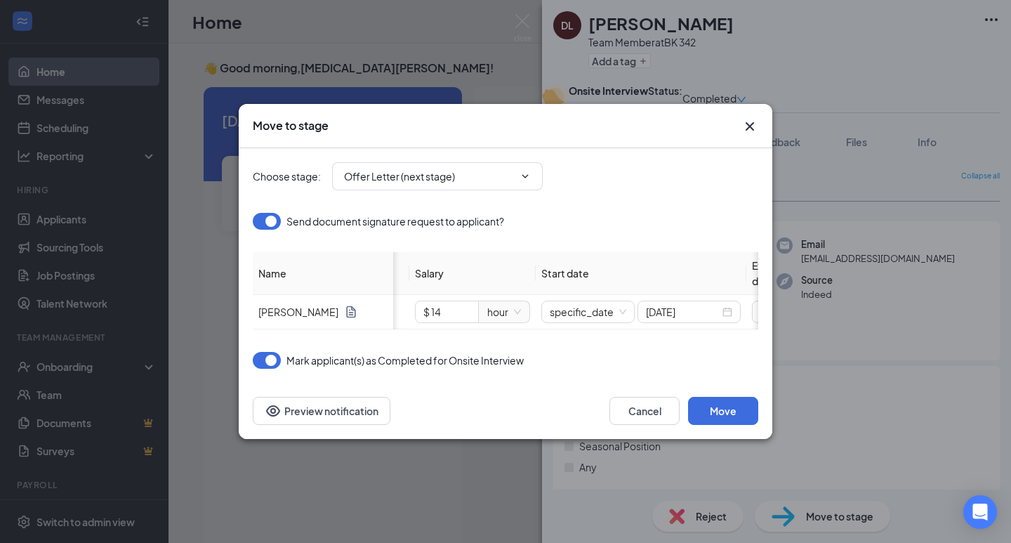
scroll to position [0, 206]
click at [609, 301] on span "specific_date" at bounding box center [576, 311] width 77 height 21
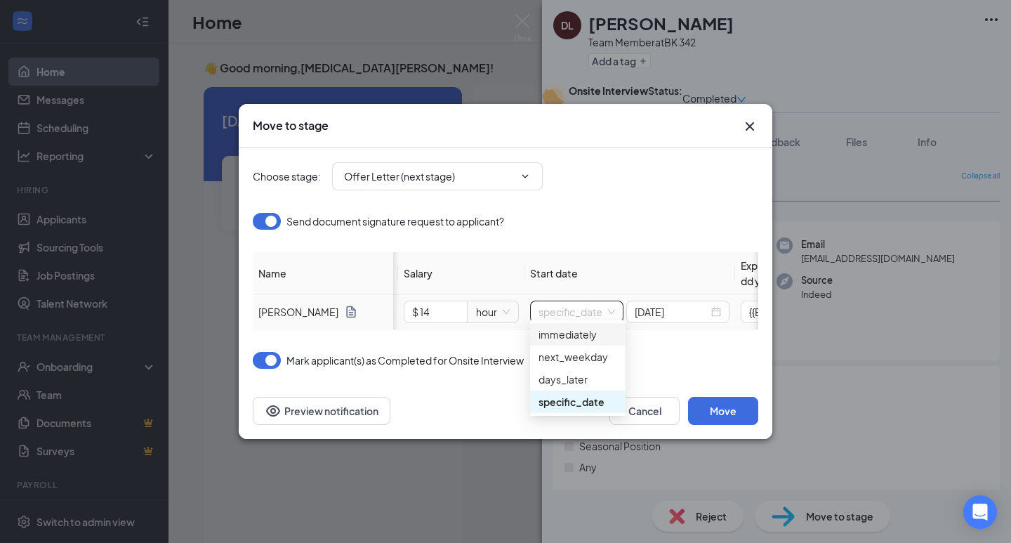
click at [592, 338] on div "immediately" at bounding box center [577, 333] width 79 height 15
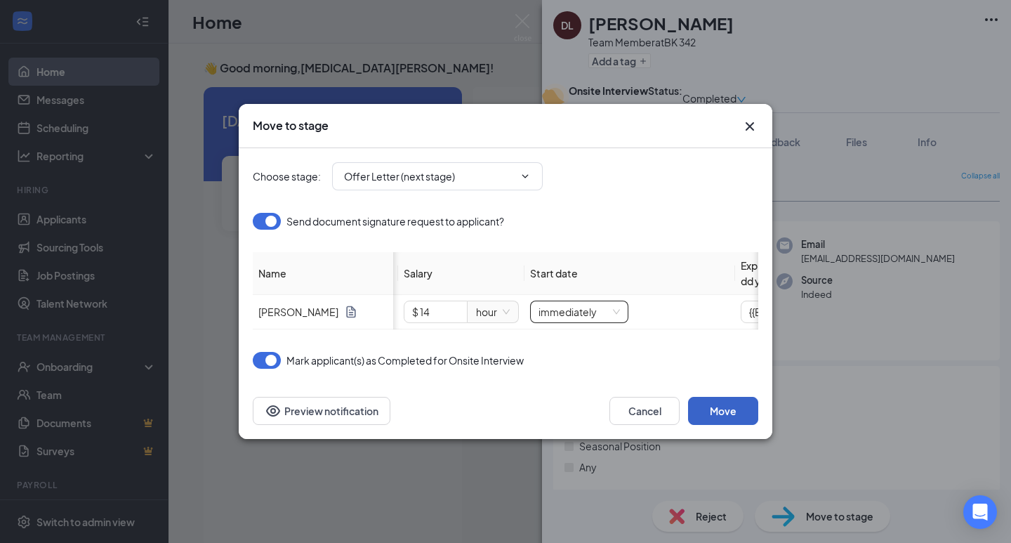
click at [725, 415] on button "Move" at bounding box center [723, 411] width 70 height 28
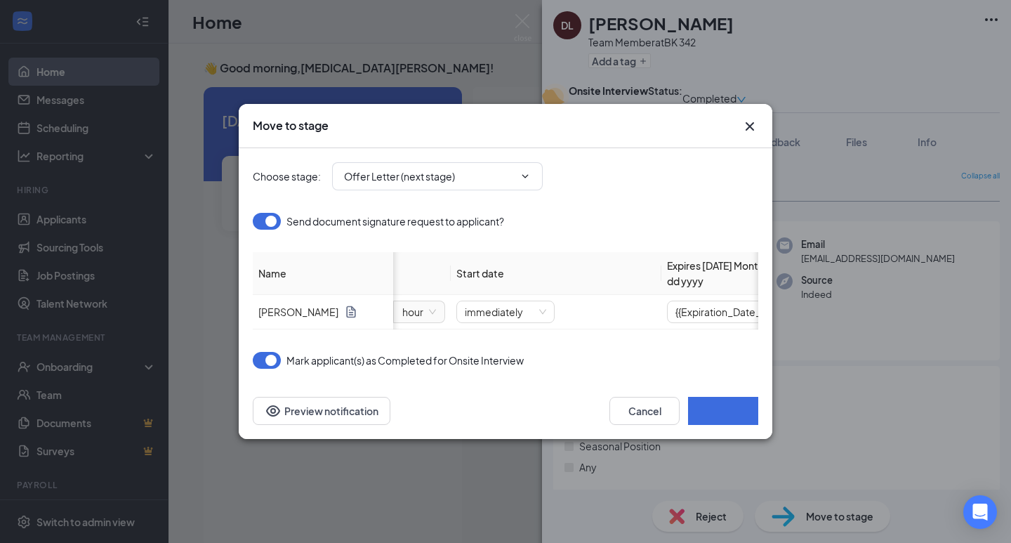
scroll to position [0, 295]
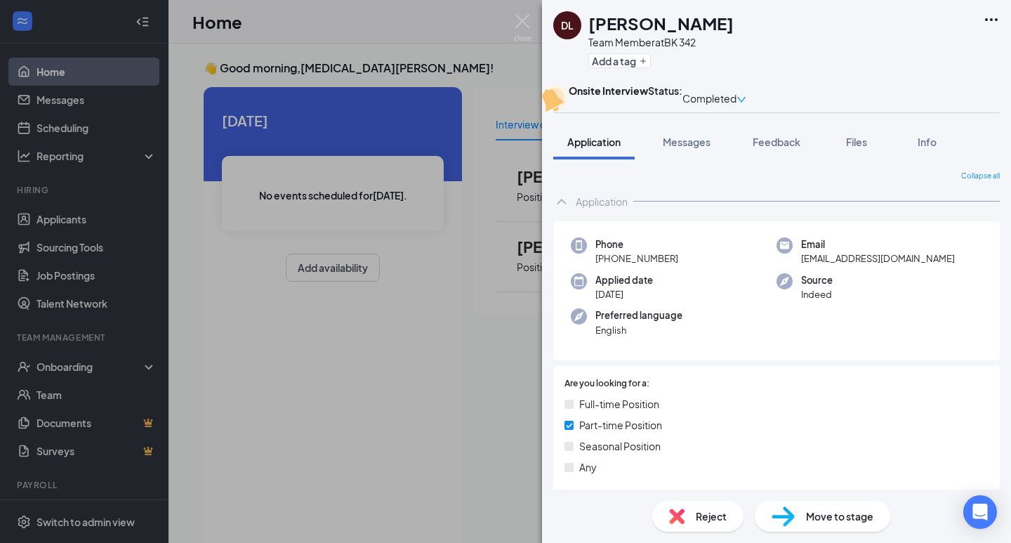
click at [841, 525] on div "Move to stage" at bounding box center [821, 515] width 135 height 31
type input "Offer Letter (next stage)"
type input "{{Expiration_Date_in_3_days}}"
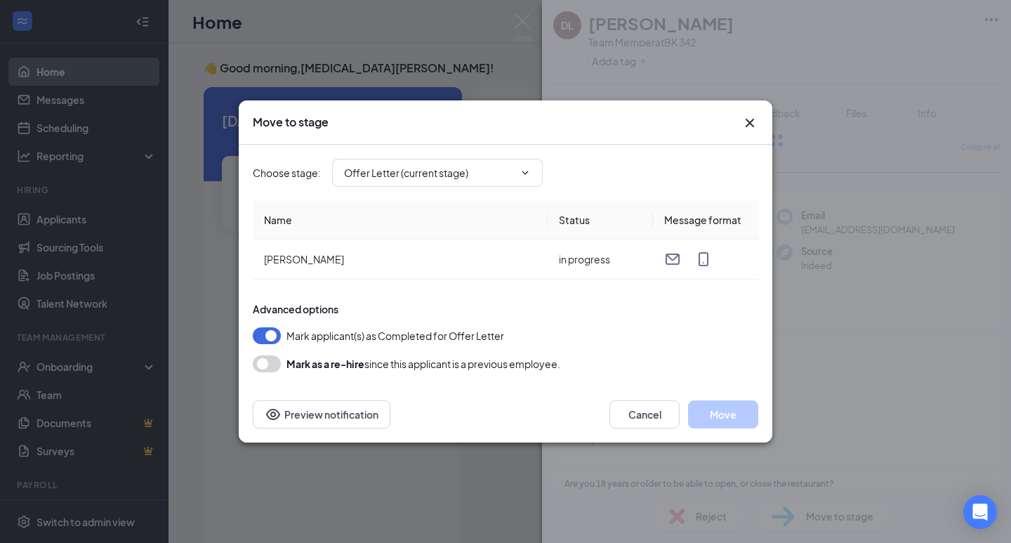
type input "Hiring Complete (final stage)"
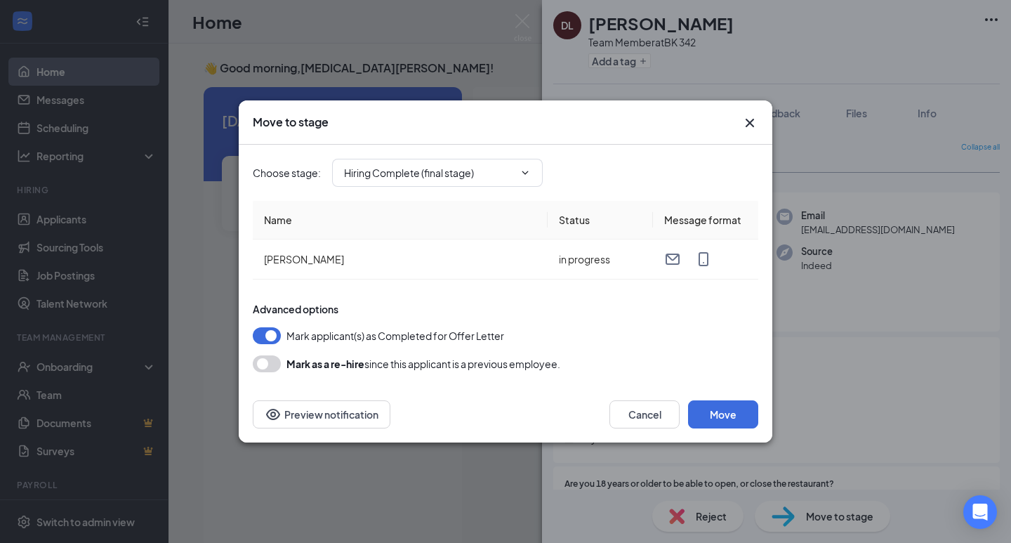
click at [748, 126] on icon "Cross" at bounding box center [749, 122] width 17 height 17
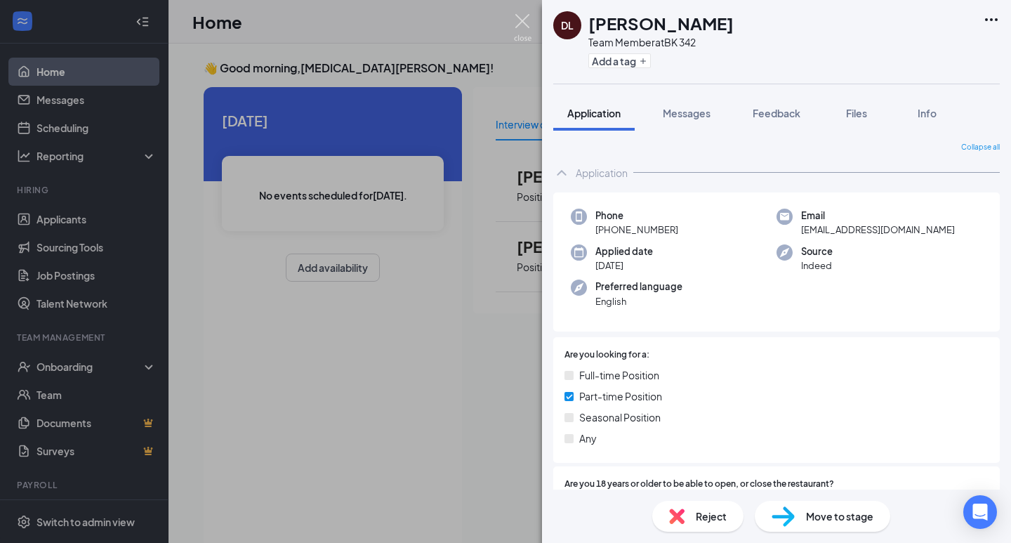
click at [526, 20] on img at bounding box center [523, 27] width 18 height 27
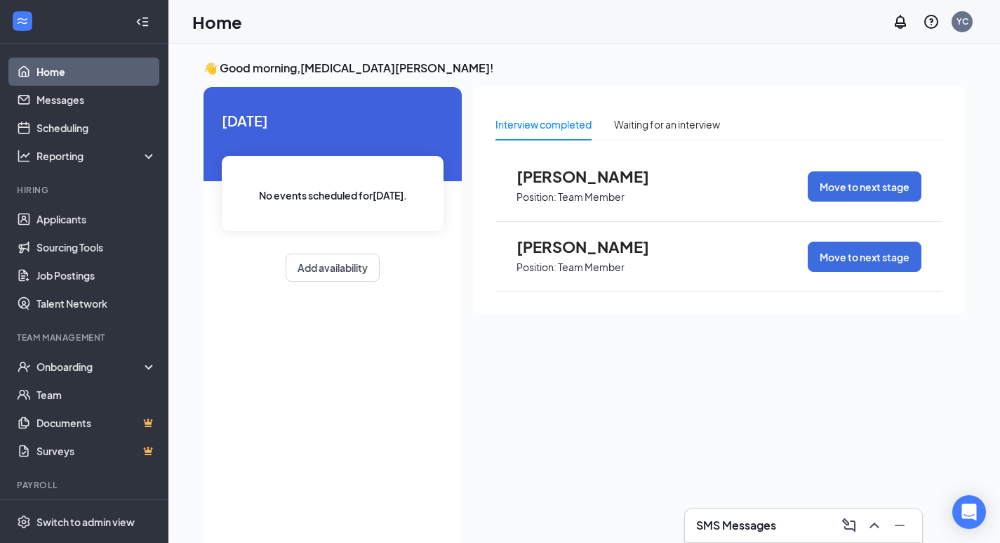
click at [664, 366] on div "Interview completed Waiting for an interview [PERSON_NAME] Position: Team Membe…" at bounding box center [719, 313] width 492 height 453
click at [566, 245] on span "[PERSON_NAME]" at bounding box center [594, 246] width 154 height 18
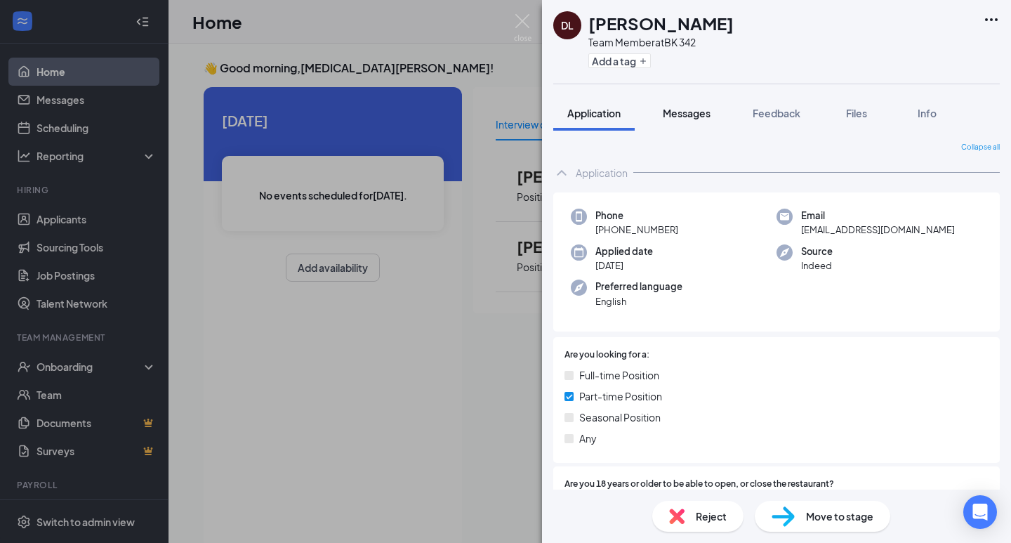
click at [687, 110] on span "Messages" at bounding box center [687, 113] width 48 height 13
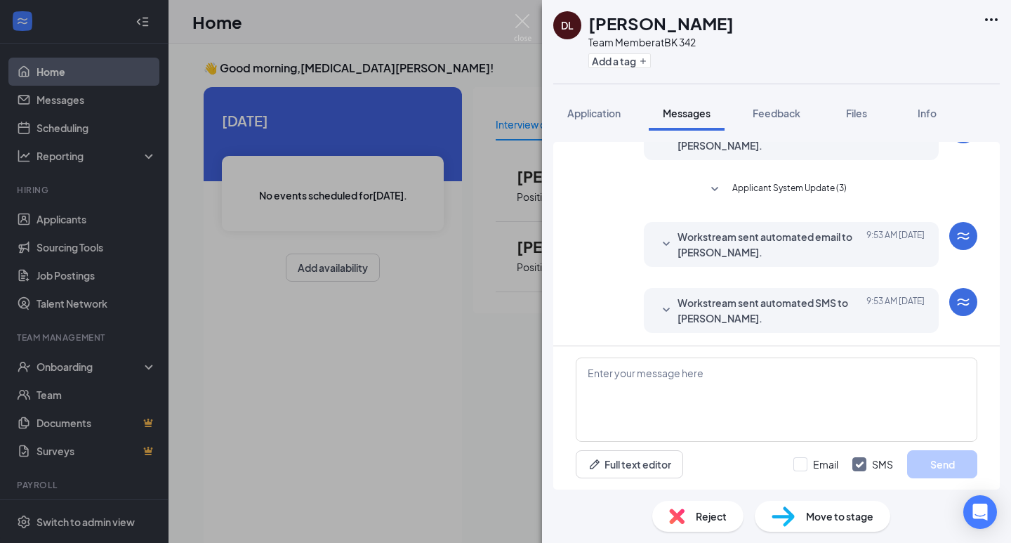
scroll to position [187, 0]
click at [766, 122] on button "Feedback" at bounding box center [776, 112] width 76 height 35
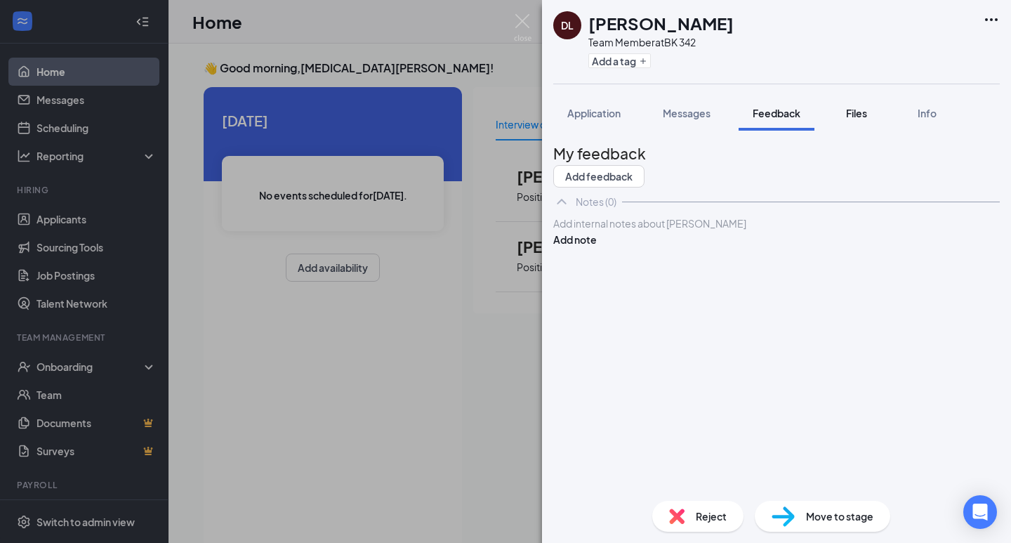
click at [860, 121] on button "Files" at bounding box center [856, 112] width 56 height 35
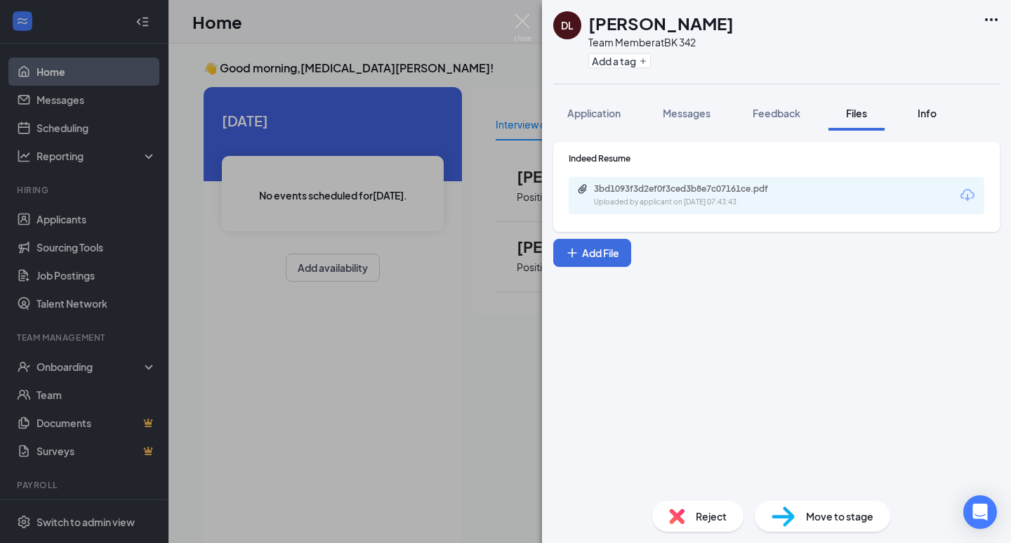
click at [931, 119] on div "Info" at bounding box center [926, 113] width 28 height 14
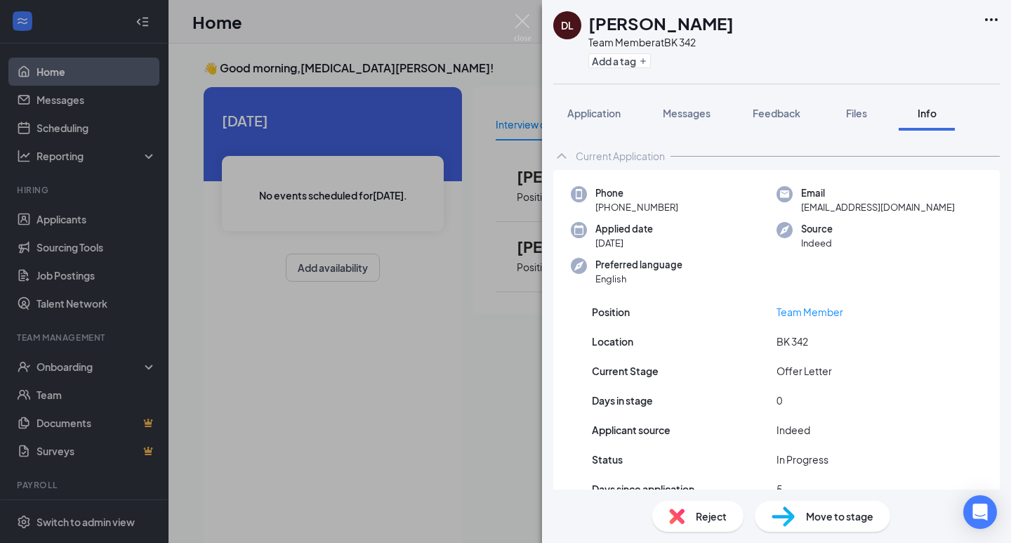
click at [320, 308] on div "[PERSON_NAME] Livdur Team Member at BK 342 Add a tag Application Messages Feedb…" at bounding box center [505, 271] width 1011 height 543
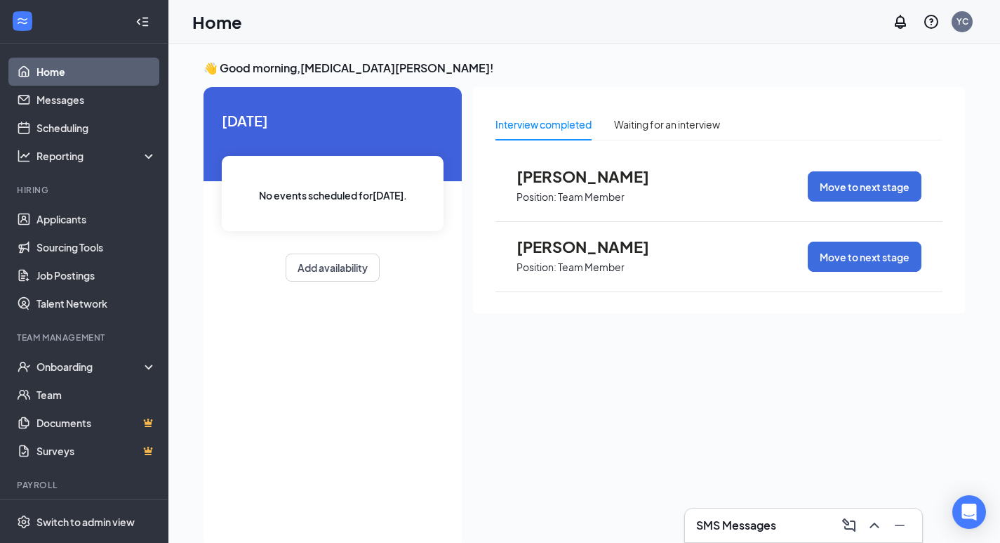
click at [552, 250] on span "[PERSON_NAME]" at bounding box center [594, 246] width 154 height 18
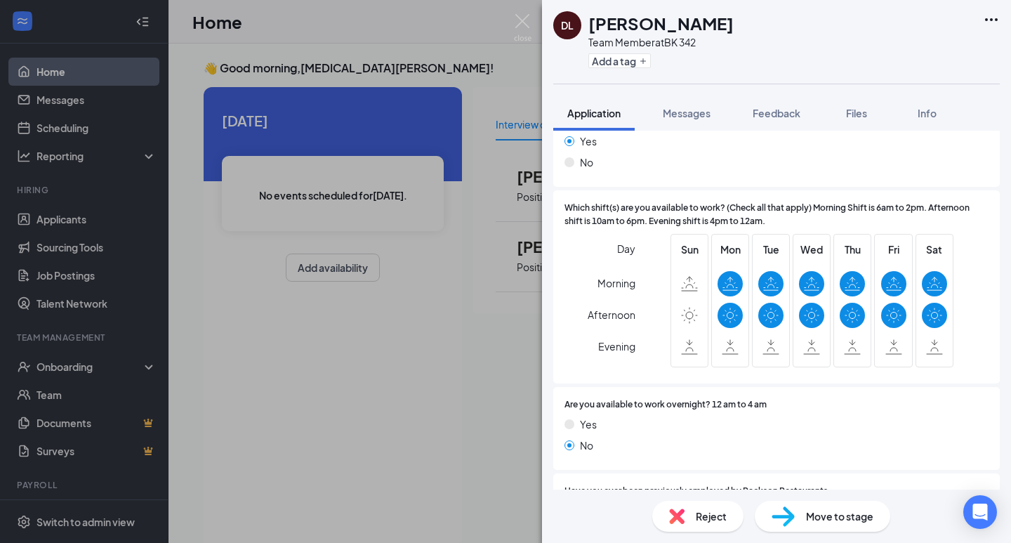
scroll to position [368, 0]
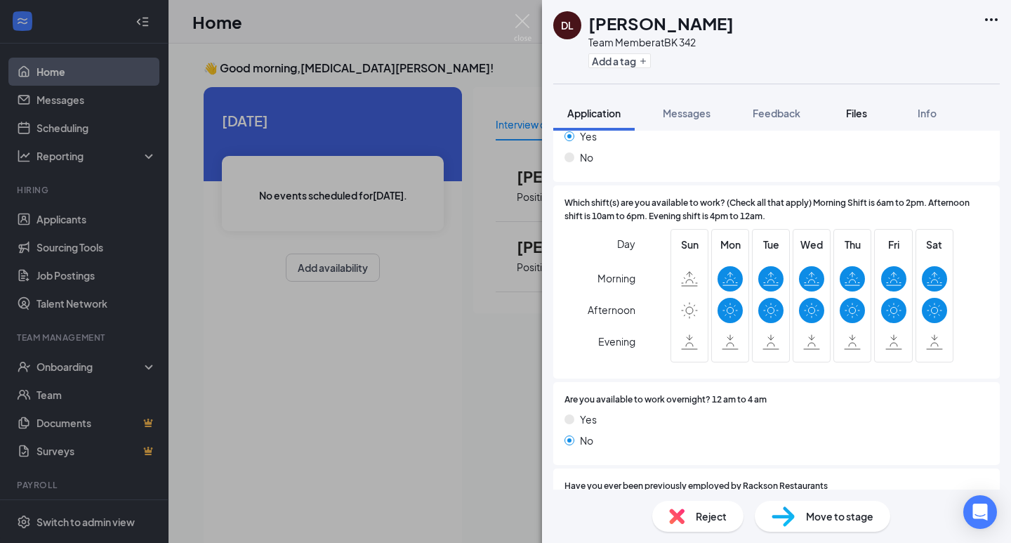
click at [874, 106] on button "Files" at bounding box center [856, 112] width 56 height 35
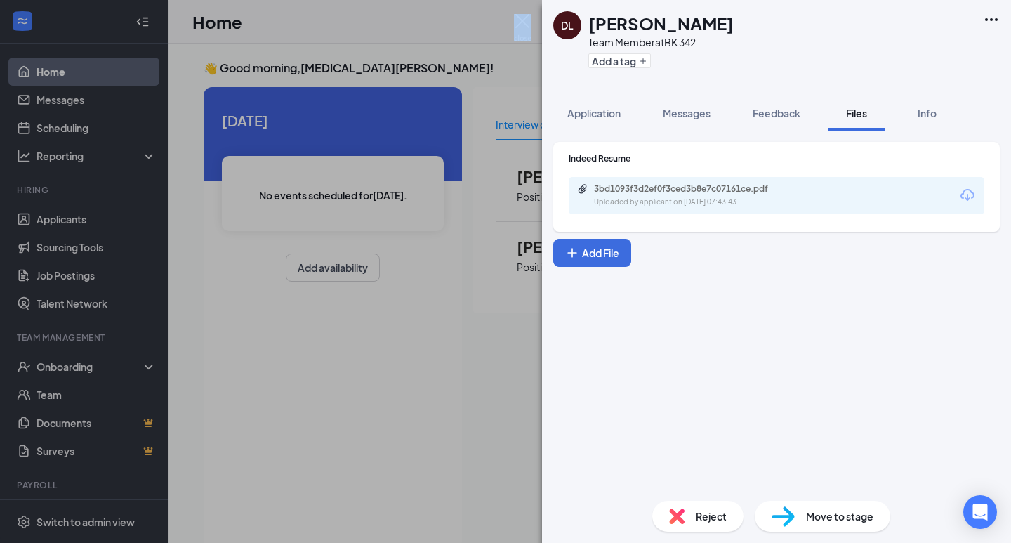
click at [514, 15] on div "[PERSON_NAME] Livdur Team Member at BK 342 Add a tag Application Messages Feedb…" at bounding box center [505, 271] width 1011 height 543
click at [519, 18] on img at bounding box center [523, 27] width 18 height 27
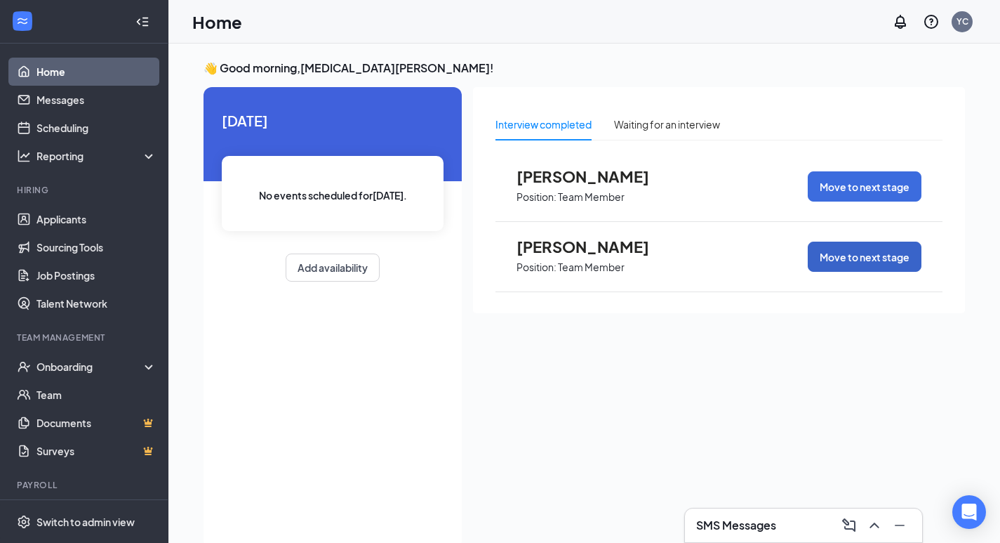
click at [835, 244] on button "Move to next stage" at bounding box center [865, 256] width 114 height 30
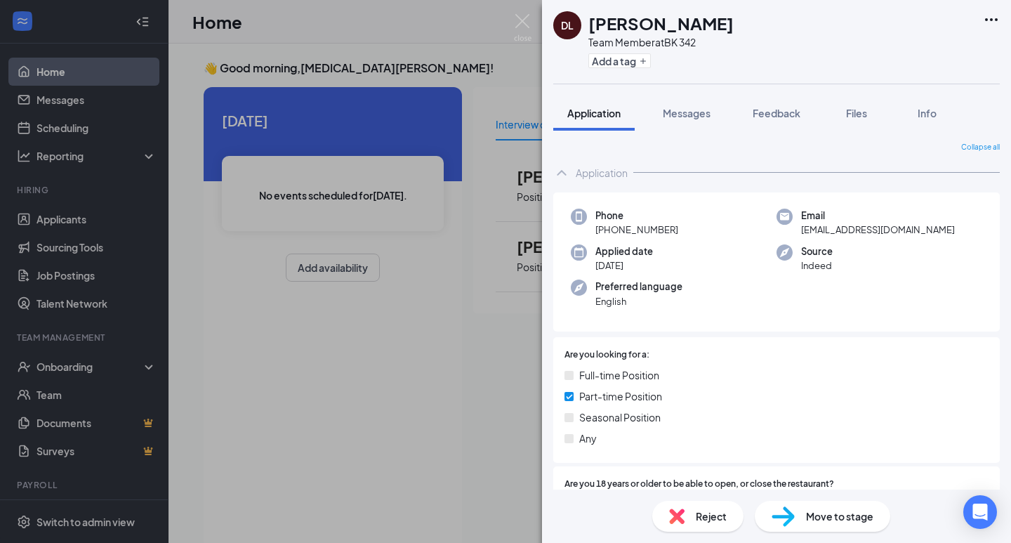
click at [822, 516] on span "Move to stage" at bounding box center [839, 515] width 67 height 15
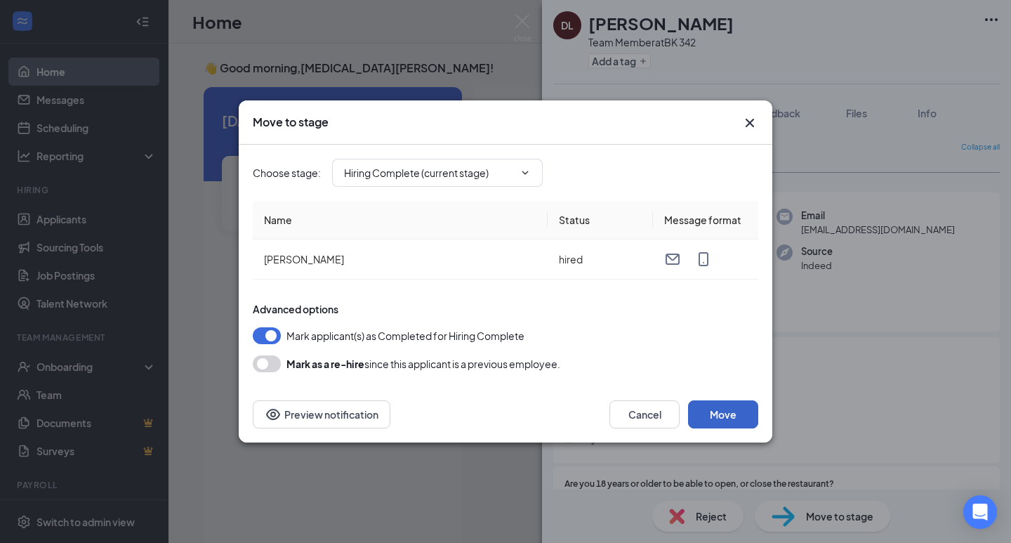
click at [720, 415] on button "Move" at bounding box center [723, 414] width 70 height 28
click at [512, 176] on input "Hiring Complete (current stage)" at bounding box center [429, 172] width 170 height 15
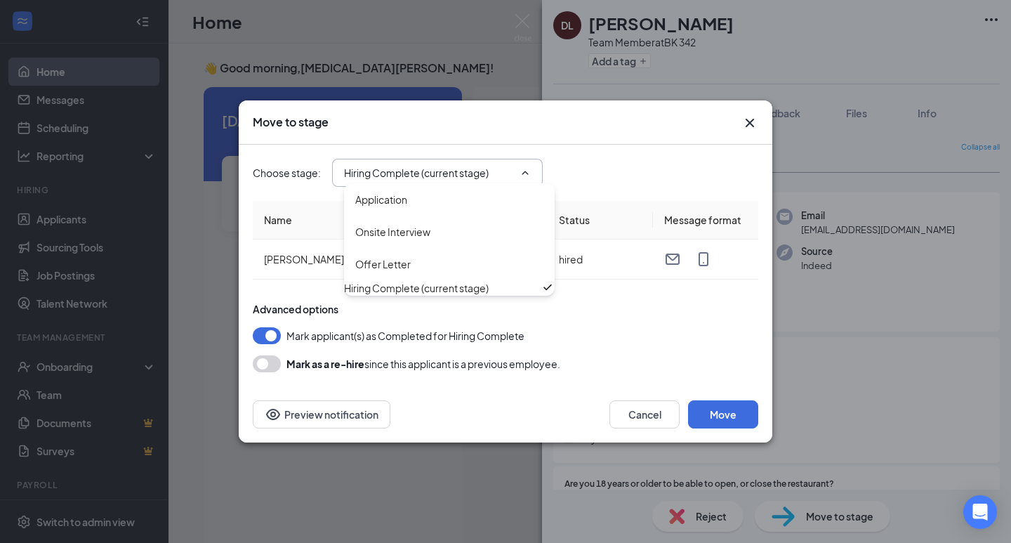
click at [509, 168] on input "Hiring Complete (current stage)" at bounding box center [429, 172] width 170 height 15
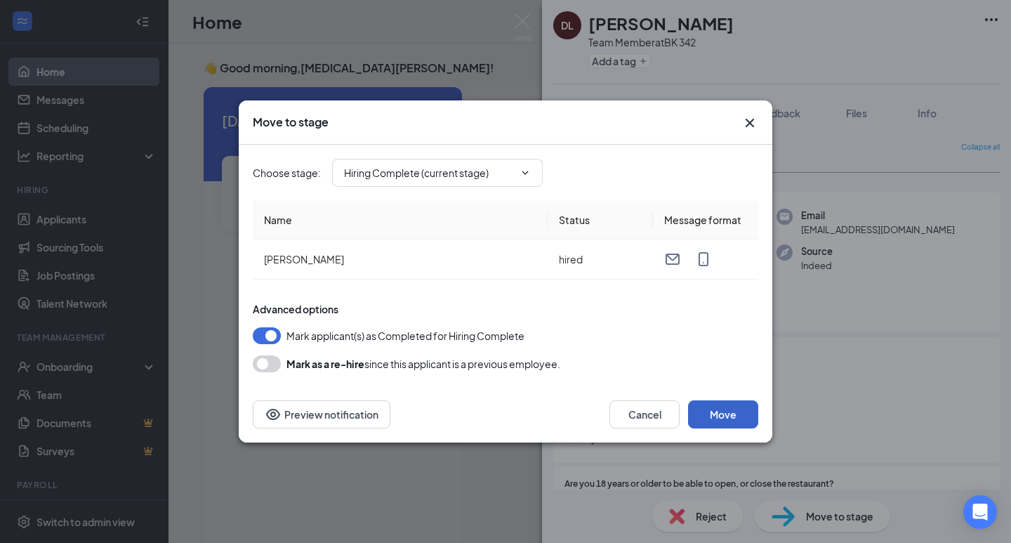
click at [712, 407] on button "Move" at bounding box center [723, 414] width 70 height 28
click at [346, 405] on button "Preview notification" at bounding box center [322, 414] width 138 height 28
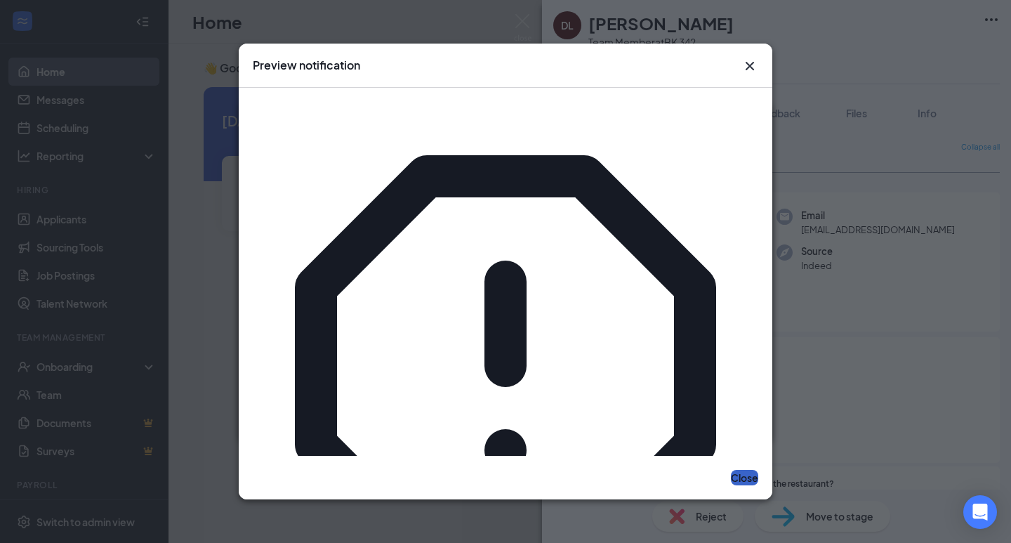
click at [735, 470] on button "Close" at bounding box center [744, 477] width 27 height 15
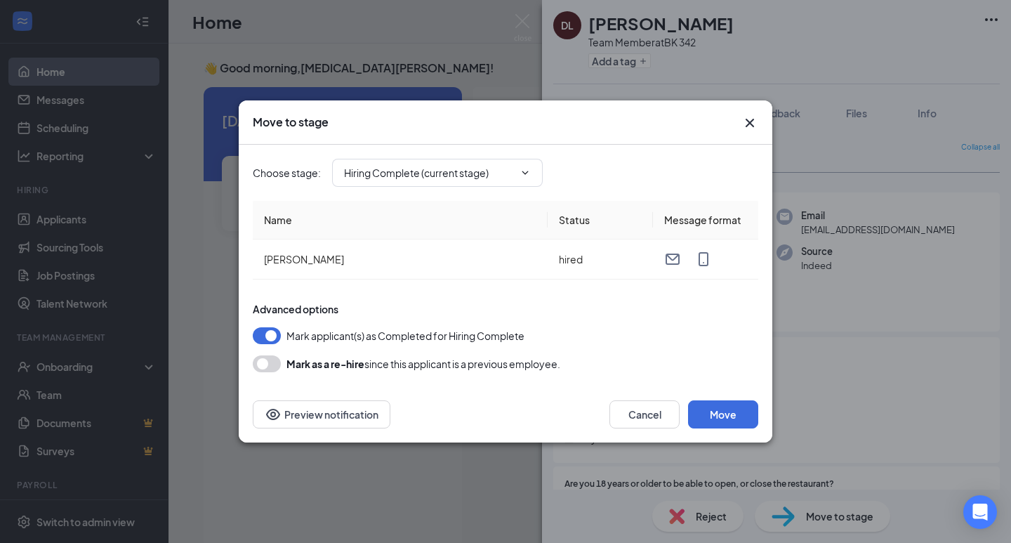
click at [745, 115] on icon "Cross" at bounding box center [749, 122] width 17 height 17
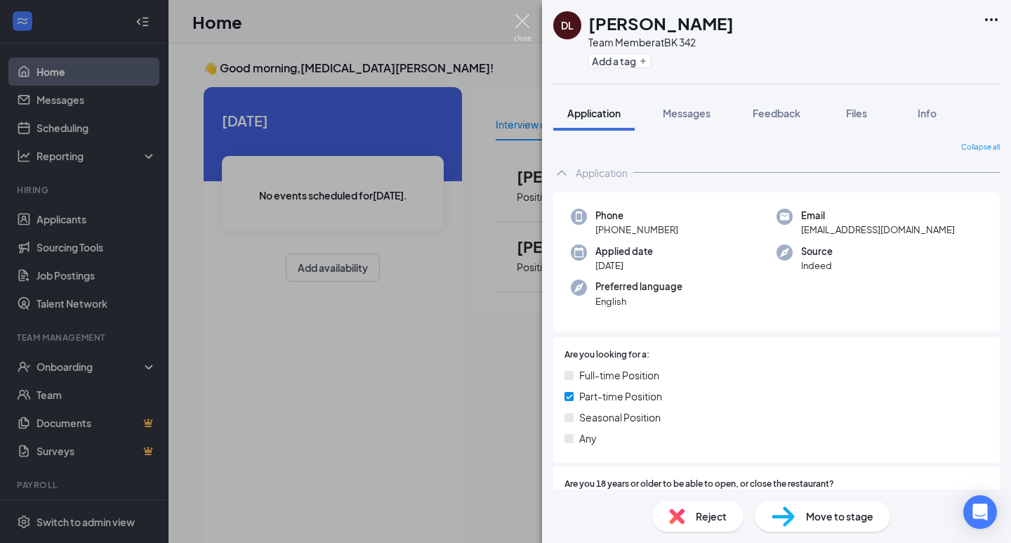
click at [521, 22] on img at bounding box center [523, 27] width 18 height 27
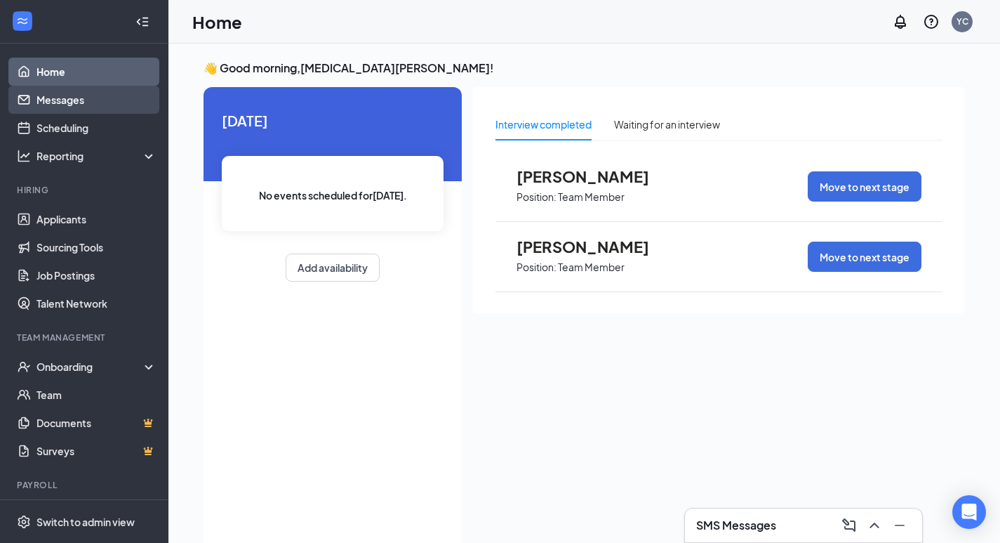
click at [74, 102] on link "Messages" at bounding box center [96, 100] width 120 height 28
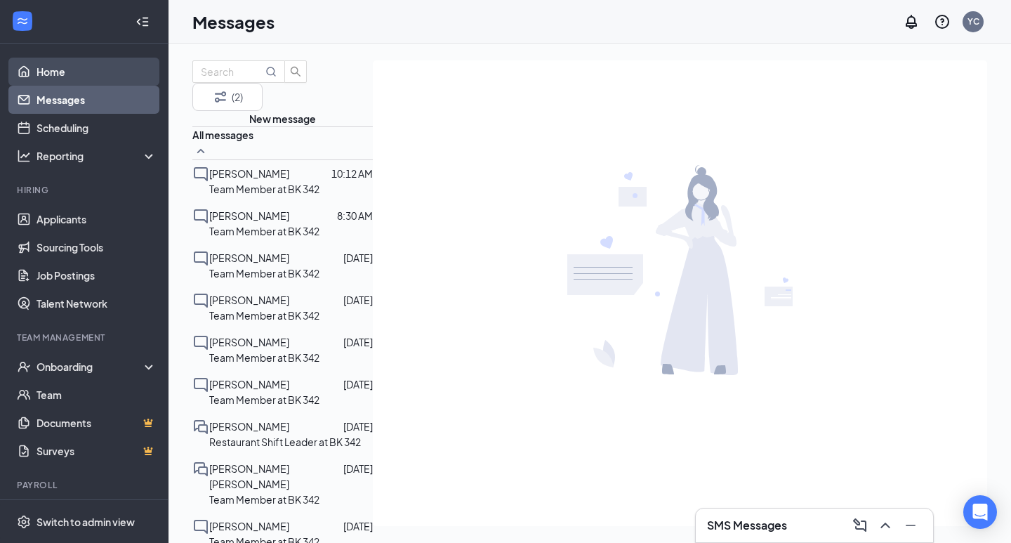
click at [66, 70] on link "Home" at bounding box center [96, 72] width 120 height 28
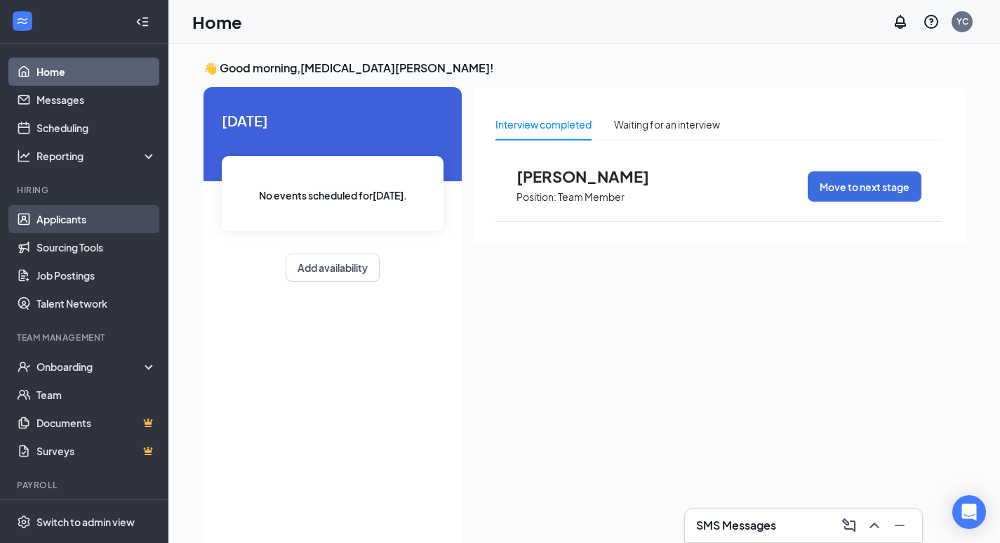
click at [74, 220] on link "Applicants" at bounding box center [96, 219] width 120 height 28
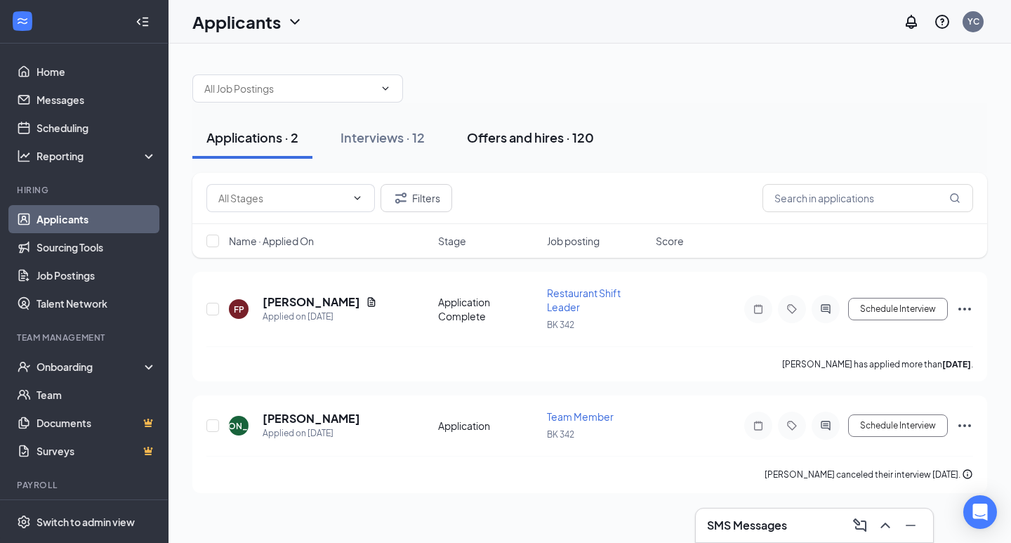
click at [536, 126] on button "Offers and hires · 120" at bounding box center [530, 138] width 155 height 42
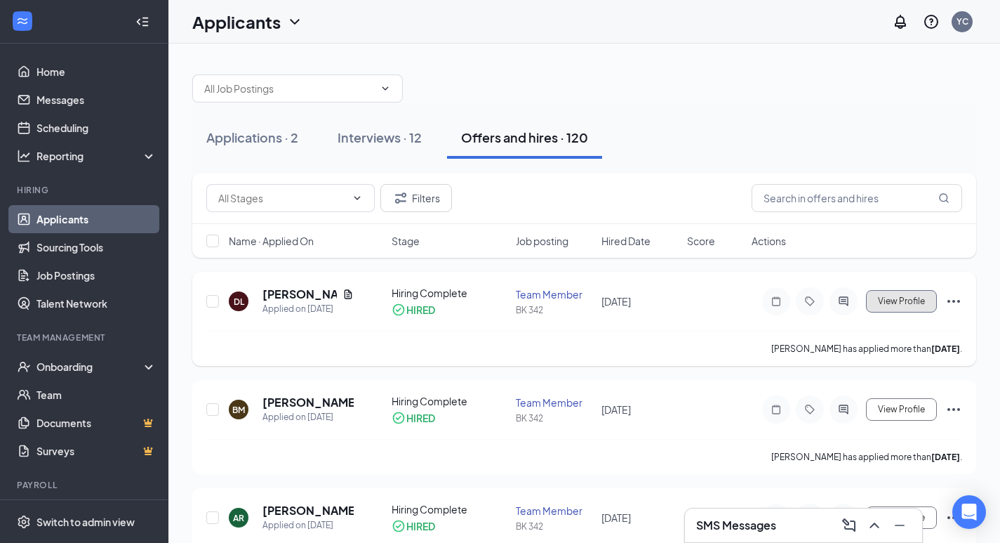
click at [905, 300] on span "View Profile" at bounding box center [901, 301] width 47 height 10
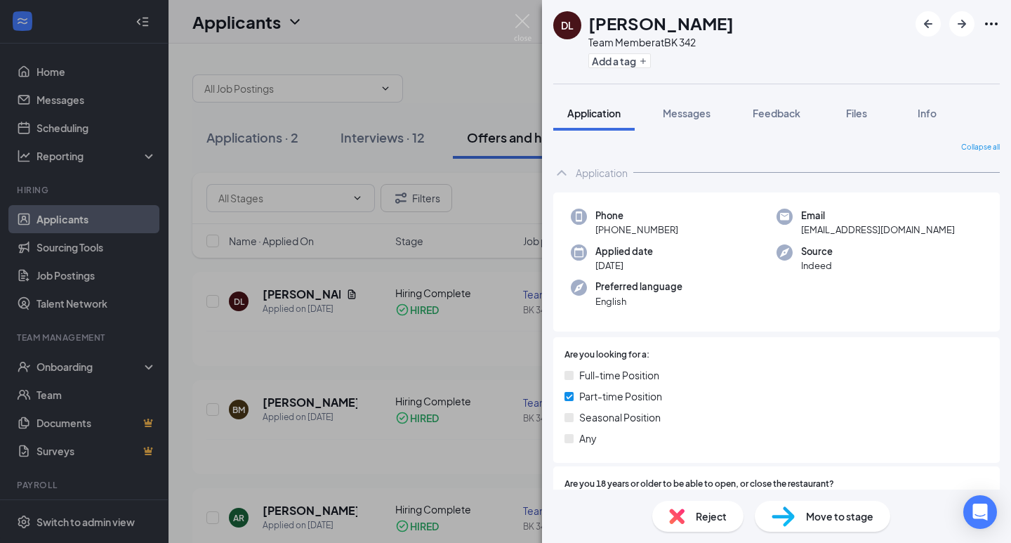
click at [512, 15] on div "[PERSON_NAME] Livdur Team Member at BK 342 Add a tag Application Messages Feedb…" at bounding box center [505, 271] width 1011 height 543
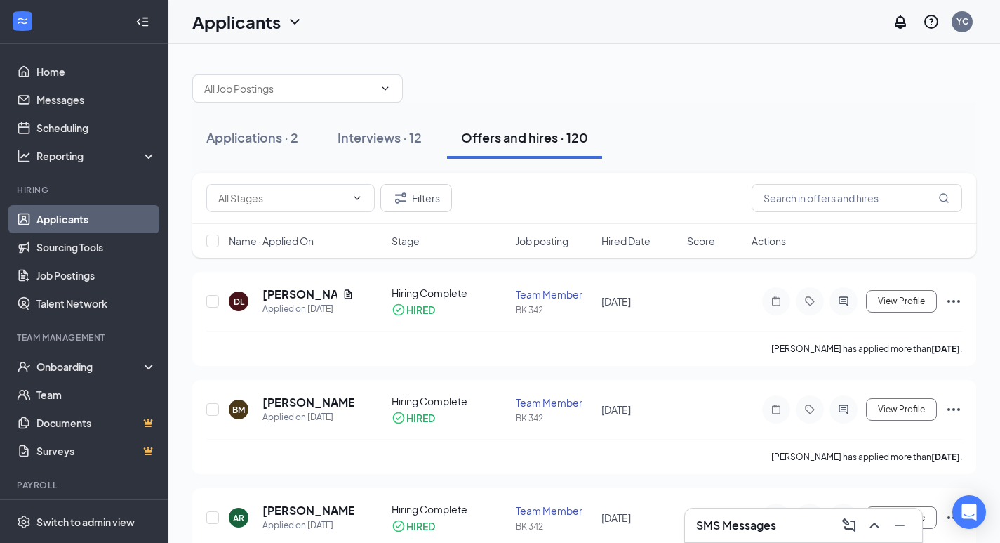
click at [516, 15] on div "Applicants YC" at bounding box center [584, 22] width 832 height 44
